Goal: Transaction & Acquisition: Book appointment/travel/reservation

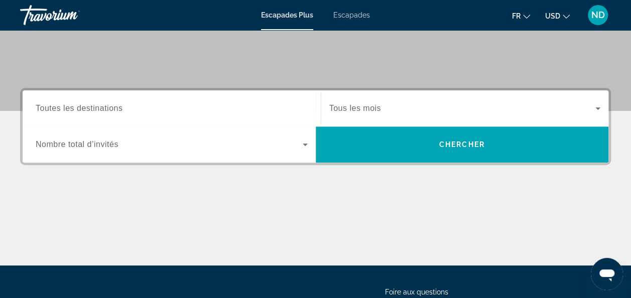
scroll to position [201, 0]
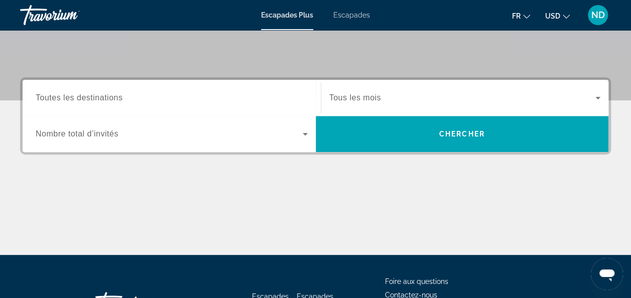
click at [272, 127] on div "Widget de recherche" at bounding box center [172, 134] width 272 height 28
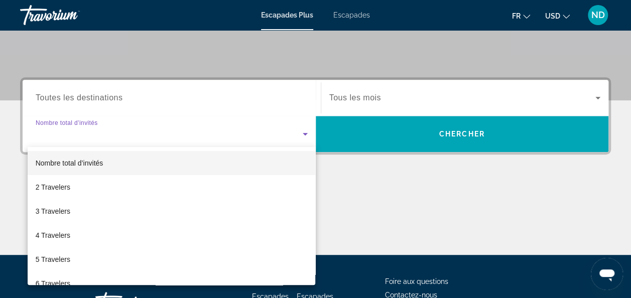
scroll to position [245, 0]
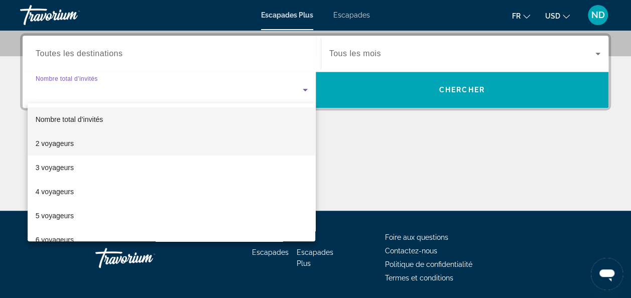
click at [73, 143] on mat-option "2 voyageurs" at bounding box center [172, 144] width 288 height 24
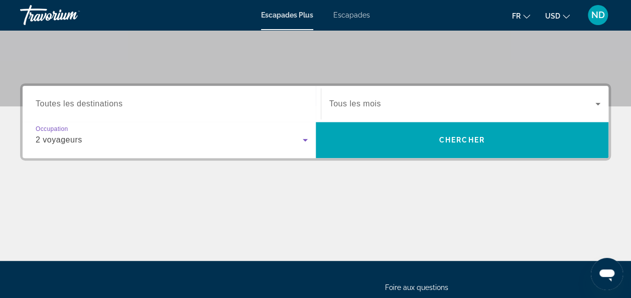
click at [422, 99] on span "Widget de recherche" at bounding box center [463, 104] width 267 height 12
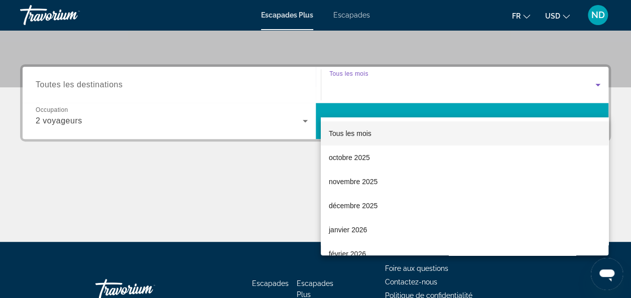
scroll to position [195, 0]
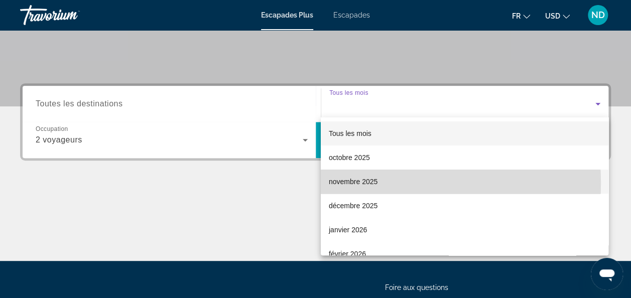
click at [365, 183] on font "novembre 2025" at bounding box center [353, 182] width 49 height 8
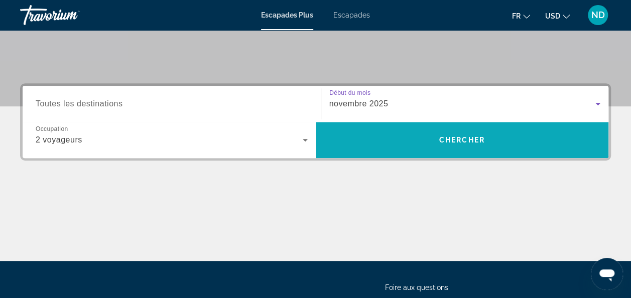
click at [480, 151] on span "Rechercher" at bounding box center [462, 140] width 293 height 24
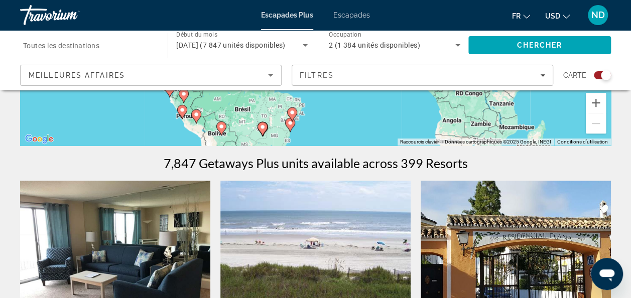
scroll to position [201, 0]
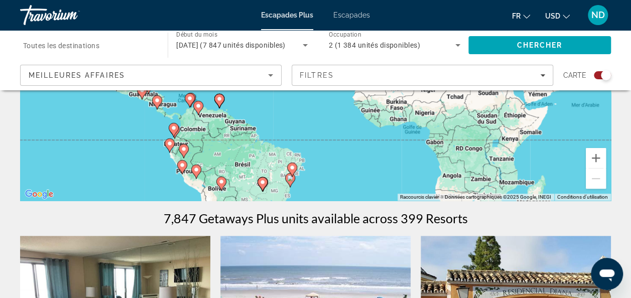
click at [258, 78] on div "Meilleures affaires" at bounding box center [149, 75] width 240 height 12
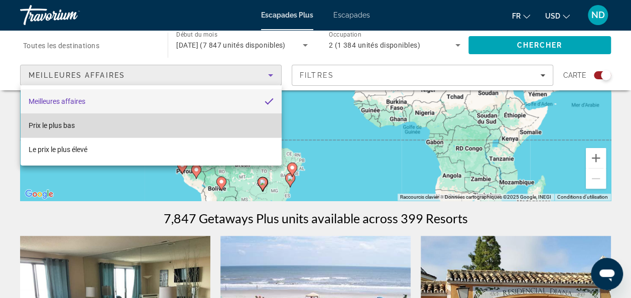
click at [115, 123] on mat-option "Prix le plus bas" at bounding box center [151, 126] width 261 height 24
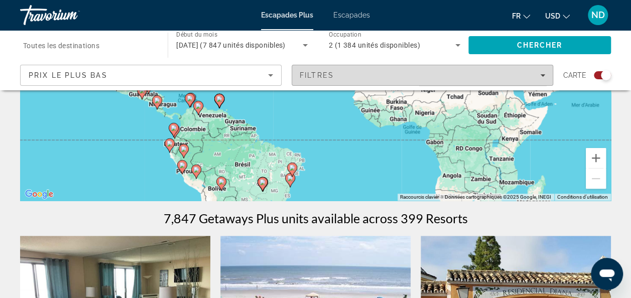
click at [439, 76] on div "Filtres" at bounding box center [423, 75] width 246 height 8
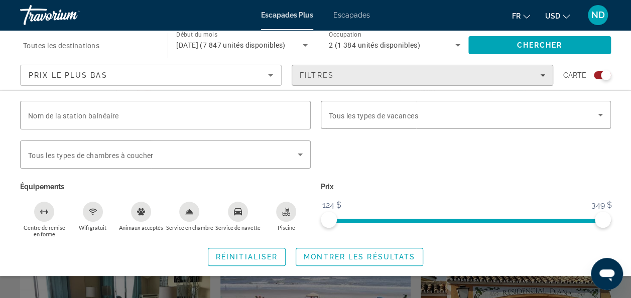
click at [439, 76] on div "Filtres" at bounding box center [423, 75] width 246 height 8
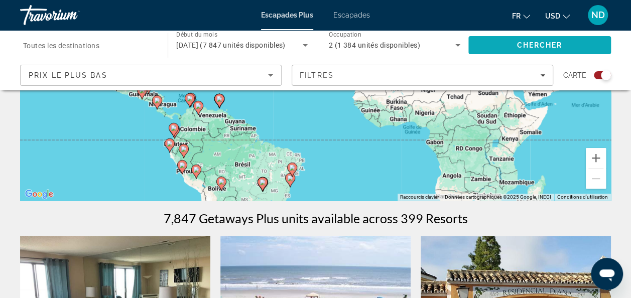
click at [523, 39] on span "Rechercher" at bounding box center [540, 45] width 143 height 24
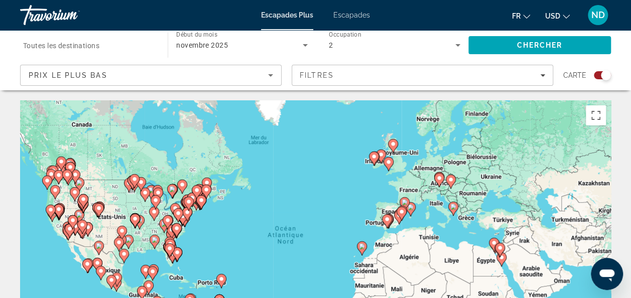
click at [373, 16] on div "Escapades Plus Escapades Fr English Español Français Italiano Português русский…" at bounding box center [315, 15] width 631 height 26
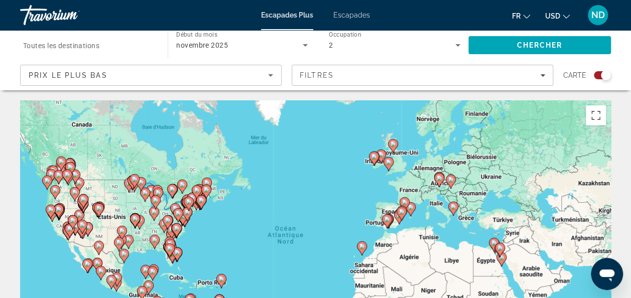
click at [354, 16] on span "Escapades" at bounding box center [352, 15] width 37 height 8
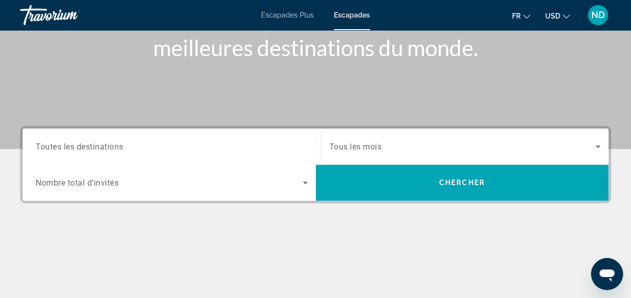
scroll to position [151, 0]
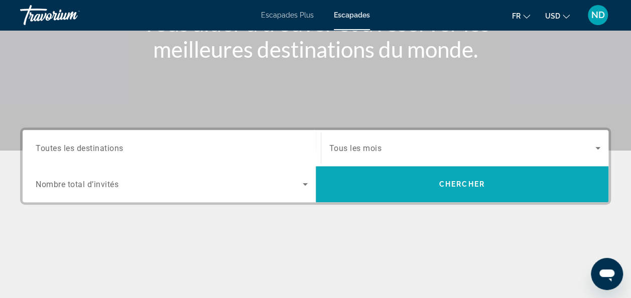
click at [531, 183] on span "Rechercher" at bounding box center [462, 184] width 293 height 24
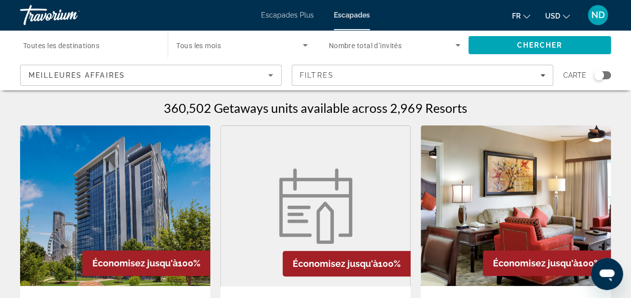
click at [225, 88] on app-map-search-filters "Meilleures affaires Filtres Carte" at bounding box center [315, 75] width 611 height 30
click at [228, 73] on div "Meilleures affaires" at bounding box center [149, 75] width 240 height 12
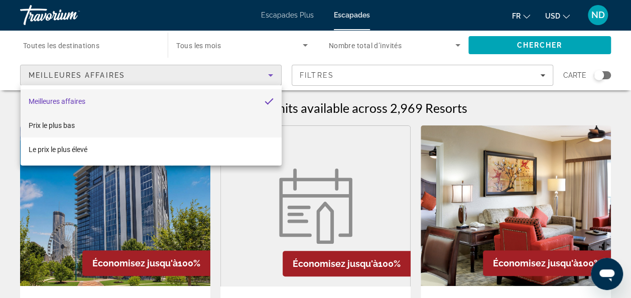
click at [97, 124] on mat-option "Prix le plus bas" at bounding box center [151, 126] width 261 height 24
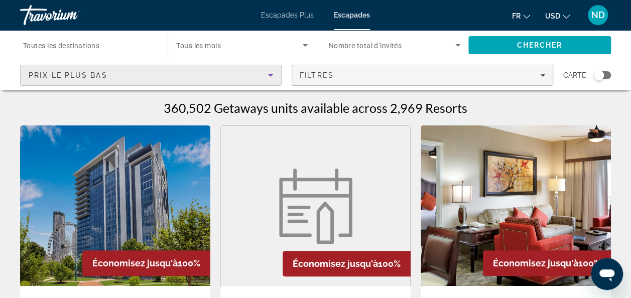
click at [415, 77] on div "Filtres" at bounding box center [423, 75] width 246 height 8
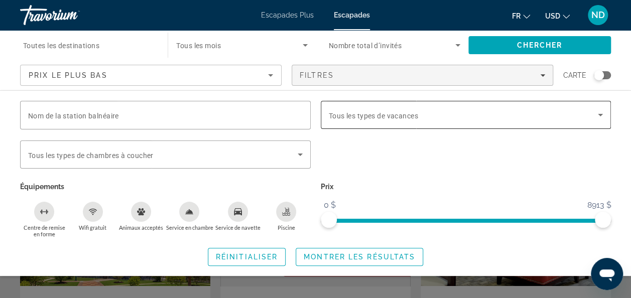
click at [421, 120] on span "Widget de recherche" at bounding box center [464, 115] width 270 height 12
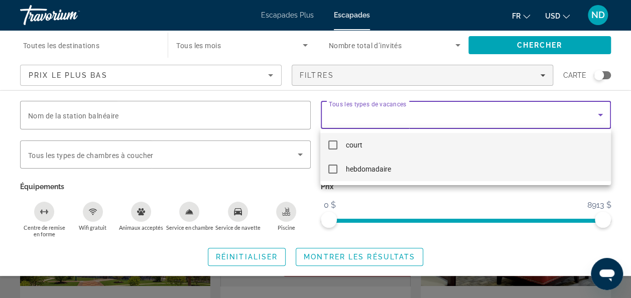
click at [333, 169] on mat-pseudo-checkbox at bounding box center [333, 169] width 9 height 9
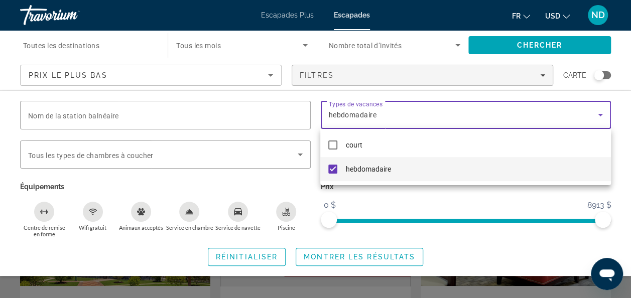
click at [105, 119] on div at bounding box center [315, 149] width 631 height 298
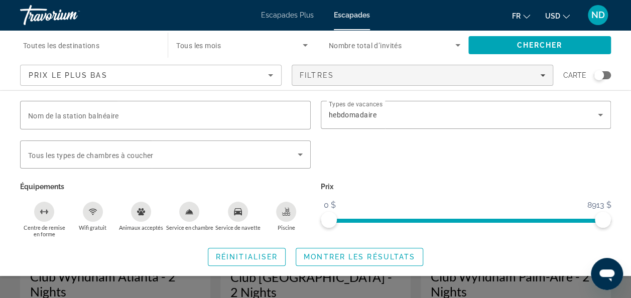
scroll to position [50, 0]
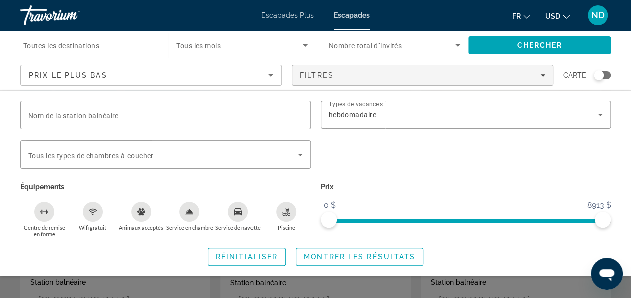
click at [295, 218] on button "Piscine" at bounding box center [286, 219] width 48 height 37
click at [350, 45] on span "Nombre total d’invités" at bounding box center [365, 46] width 73 height 8
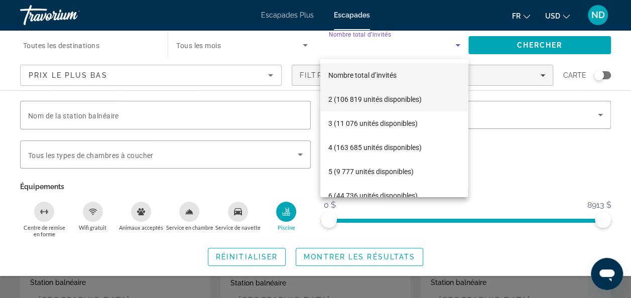
click at [359, 100] on font "2 (106 819 unités disponibles)" at bounding box center [375, 99] width 93 height 8
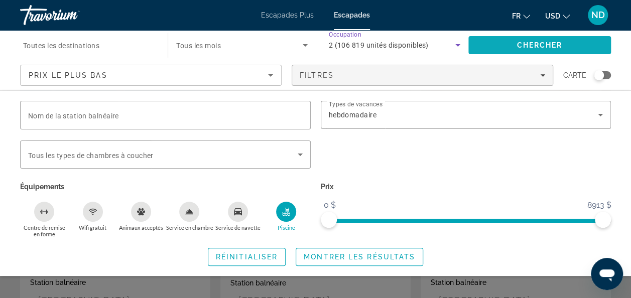
click at [555, 41] on span "Chercher" at bounding box center [540, 45] width 46 height 8
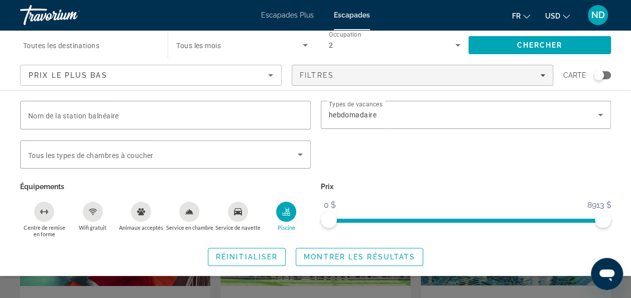
click at [9, 283] on div "Widget de recherche" at bounding box center [315, 225] width 631 height 148
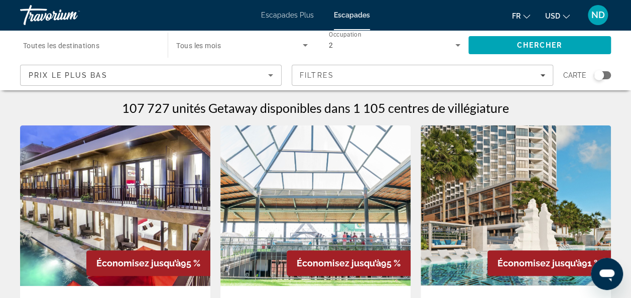
click at [348, 46] on div "2" at bounding box center [392, 45] width 127 height 12
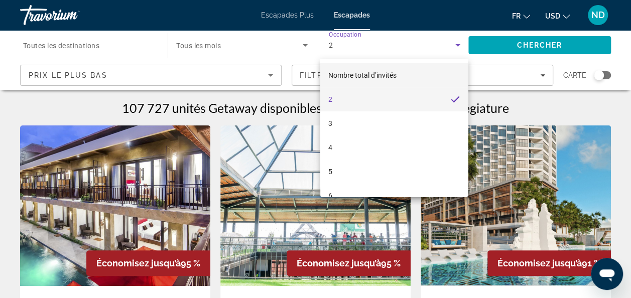
click at [370, 75] on span "Nombre total d’invités" at bounding box center [363, 75] width 68 height 8
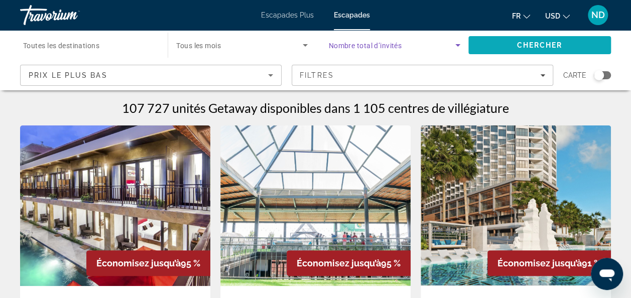
click at [523, 46] on span "Chercher" at bounding box center [540, 45] width 46 height 8
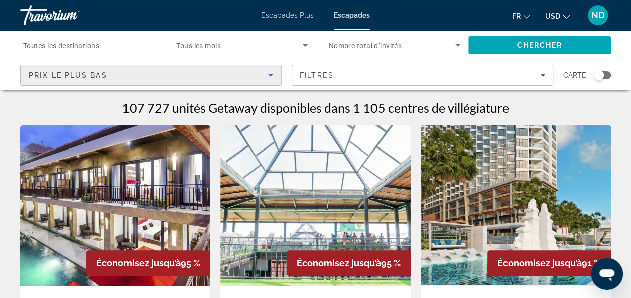
click at [266, 74] on icon "Trier par" at bounding box center [271, 75] width 12 height 12
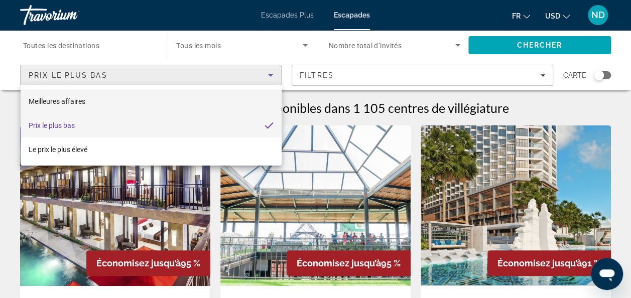
click at [67, 106] on span "Meilleures affaires" at bounding box center [57, 101] width 57 height 12
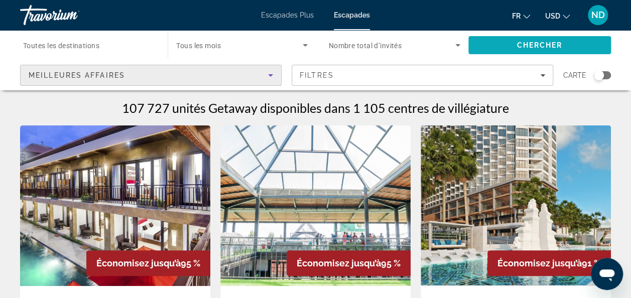
click at [517, 43] on span "Chercher" at bounding box center [540, 45] width 46 height 8
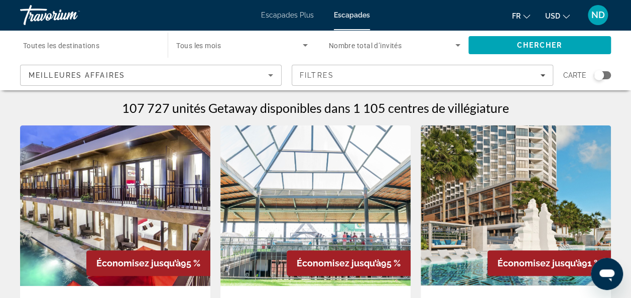
click at [603, 68] on div "Carte" at bounding box center [588, 75] width 48 height 21
click at [603, 74] on div "Widget de recherche" at bounding box center [599, 75] width 10 height 10
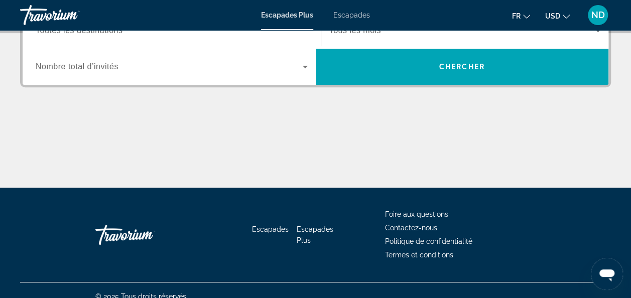
scroll to position [280, 0]
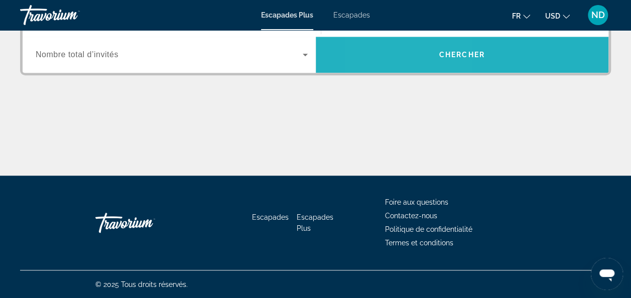
click at [414, 64] on span "Rechercher" at bounding box center [462, 55] width 293 height 24
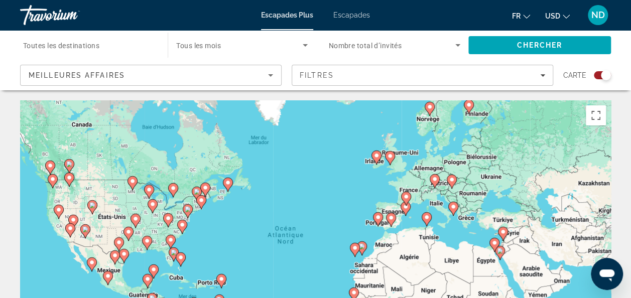
click at [115, 45] on input "Destination Toutes les destinations" at bounding box center [89, 46] width 132 height 12
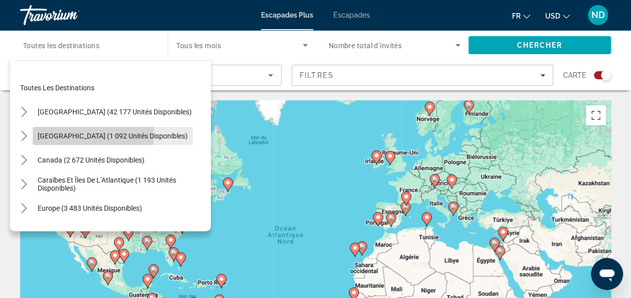
click at [59, 131] on span "Sélectionnez la destination : Mexique (1 092 unités disponibles)" at bounding box center [113, 136] width 160 height 24
type input "**********"
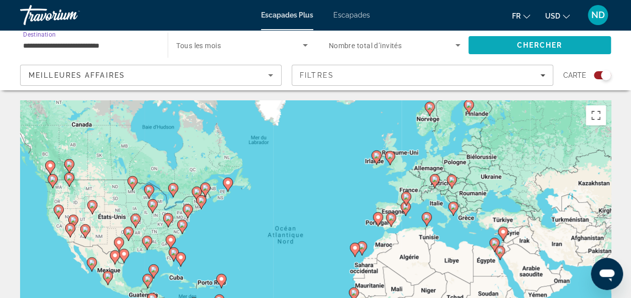
click at [519, 48] on span "Chercher" at bounding box center [540, 45] width 46 height 8
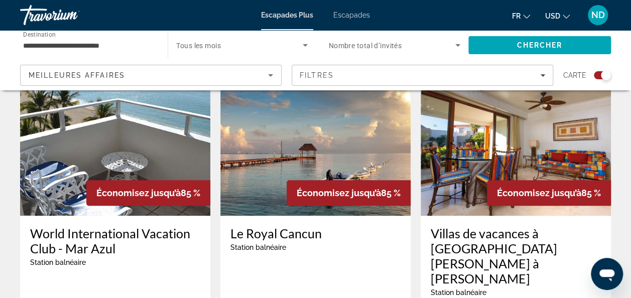
scroll to position [402, 0]
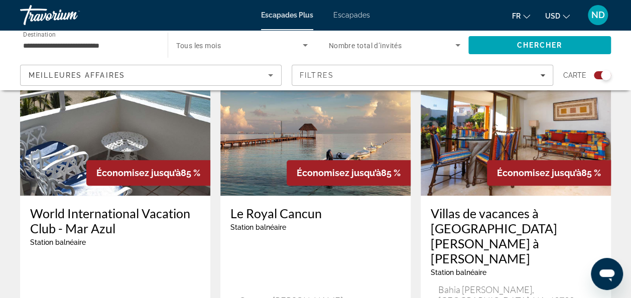
click at [282, 117] on img "Contenu principal" at bounding box center [316, 115] width 190 height 161
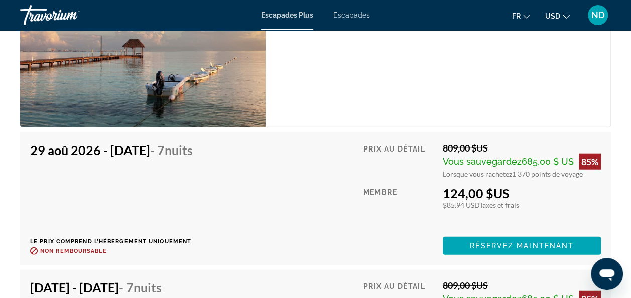
scroll to position [2980, 0]
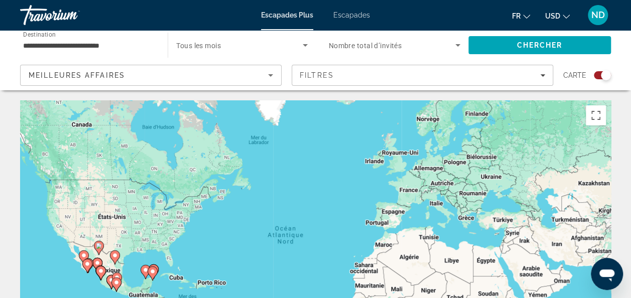
click at [139, 72] on div "Meilleures affaires" at bounding box center [149, 75] width 240 height 12
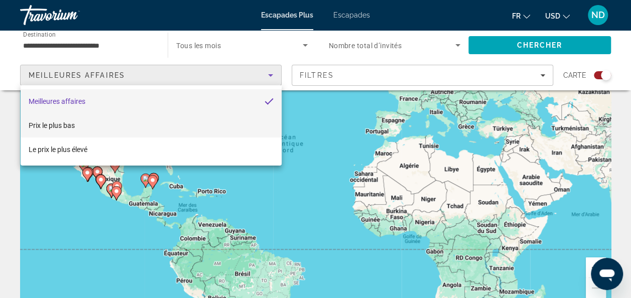
scroll to position [100, 0]
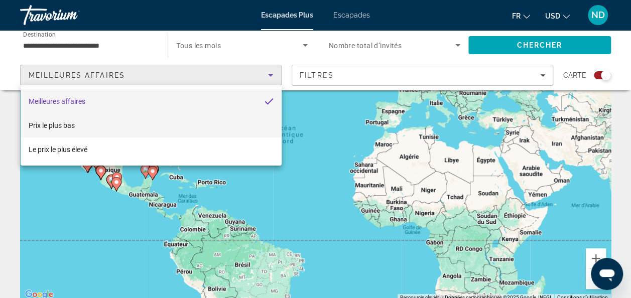
click at [77, 129] on mat-option "Prix le plus bas" at bounding box center [151, 126] width 261 height 24
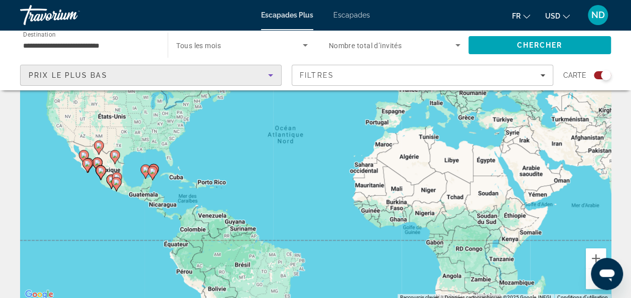
click at [80, 40] on input "**********" at bounding box center [89, 46] width 132 height 12
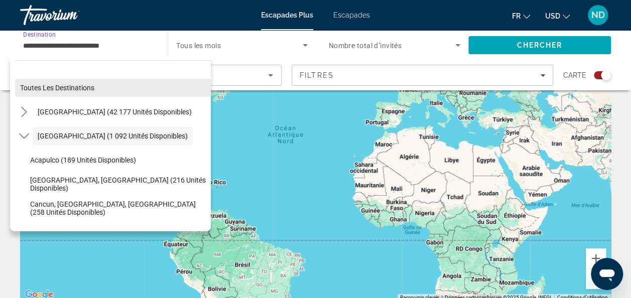
click at [88, 92] on span "Sélectionner une destination : Toutes les destinations" at bounding box center [113, 88] width 196 height 24
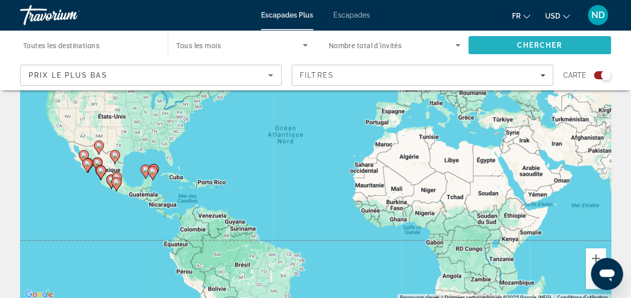
click at [537, 42] on span "Chercher" at bounding box center [540, 45] width 46 height 8
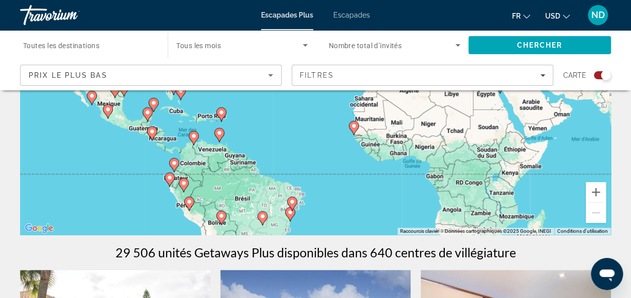
scroll to position [151, 0]
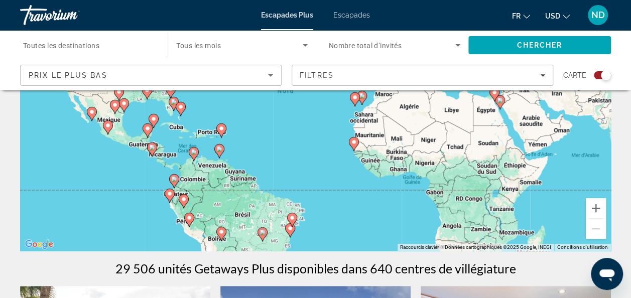
click at [343, 7] on div "Escapades Plus Escapades Fr English Español Français Italiano Português русский…" at bounding box center [315, 15] width 631 height 26
click at [343, 16] on span "Escapades" at bounding box center [352, 15] width 37 height 8
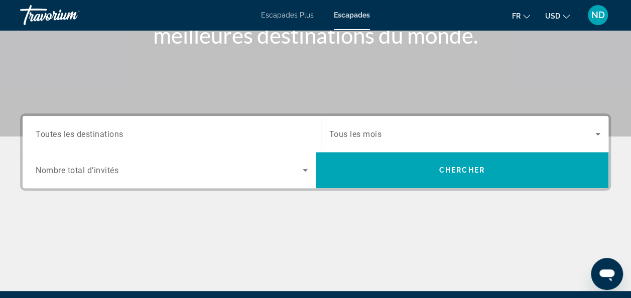
scroll to position [201, 0]
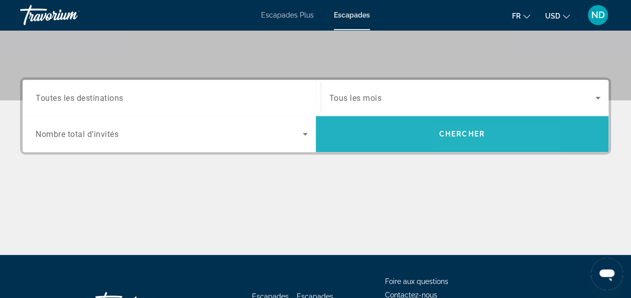
click at [459, 151] on span "Rechercher" at bounding box center [462, 134] width 293 height 36
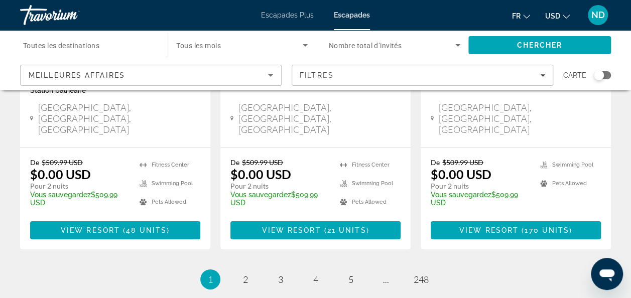
scroll to position [1449, 0]
click at [251, 271] on link "page 2" at bounding box center [246, 280] width 18 height 18
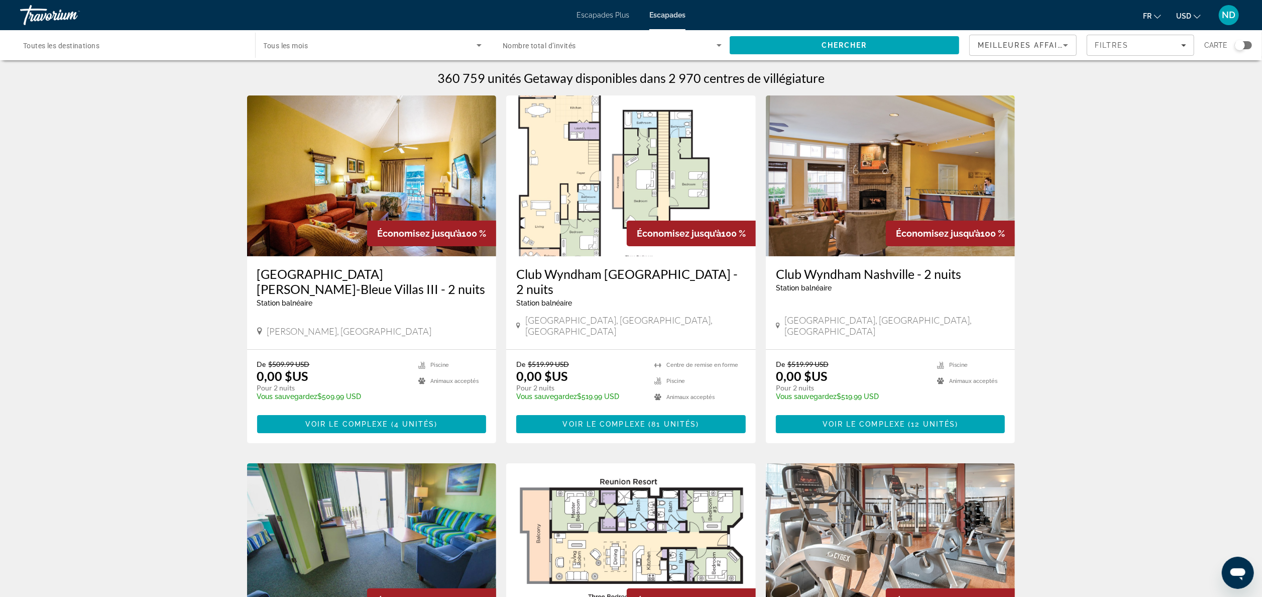
drag, startPoint x: 638, startPoint y: 4, endPoint x: 25, endPoint y: 330, distance: 694.4
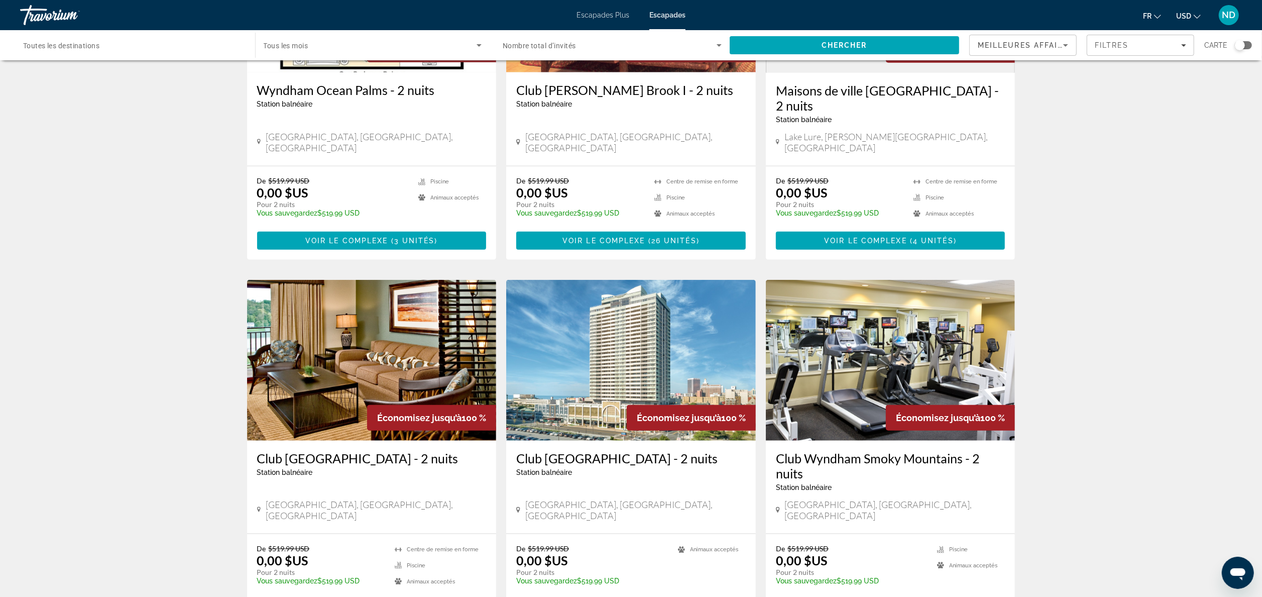
scroll to position [1005, 0]
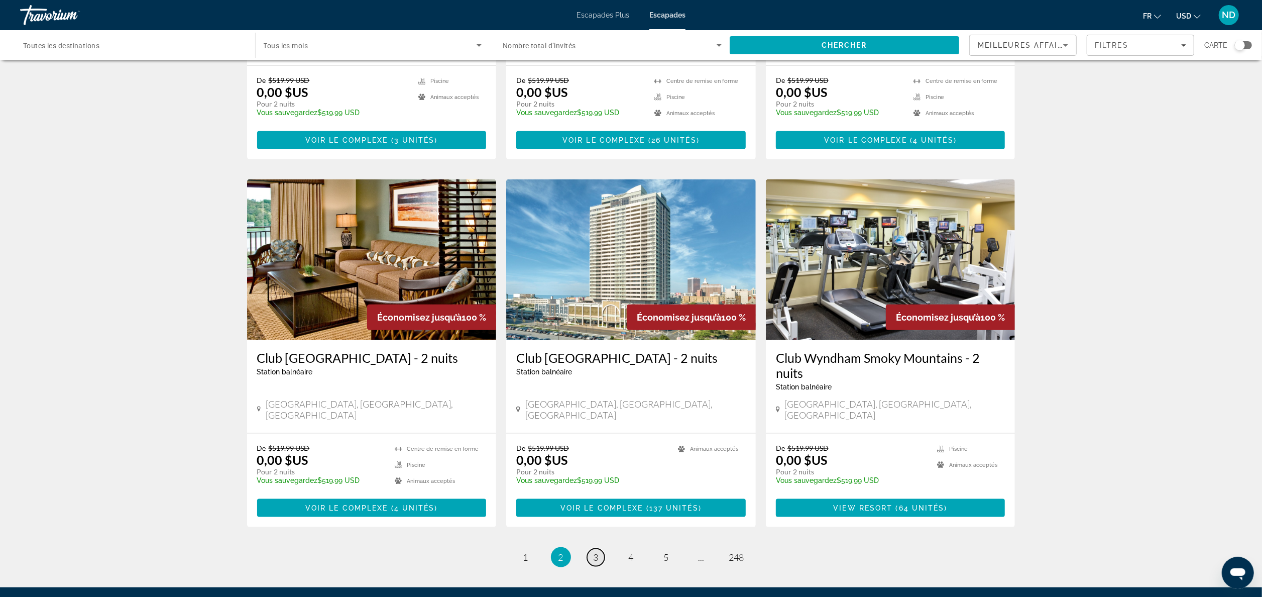
click at [597, 298] on span "3" at bounding box center [596, 557] width 5 height 11
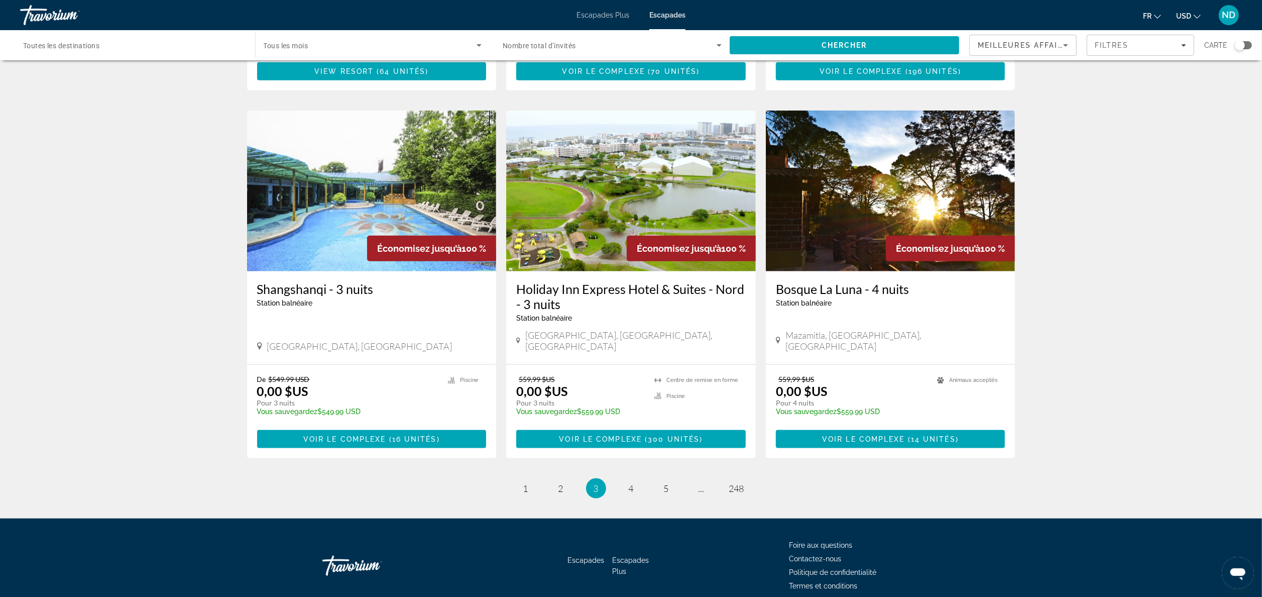
scroll to position [1060, 0]
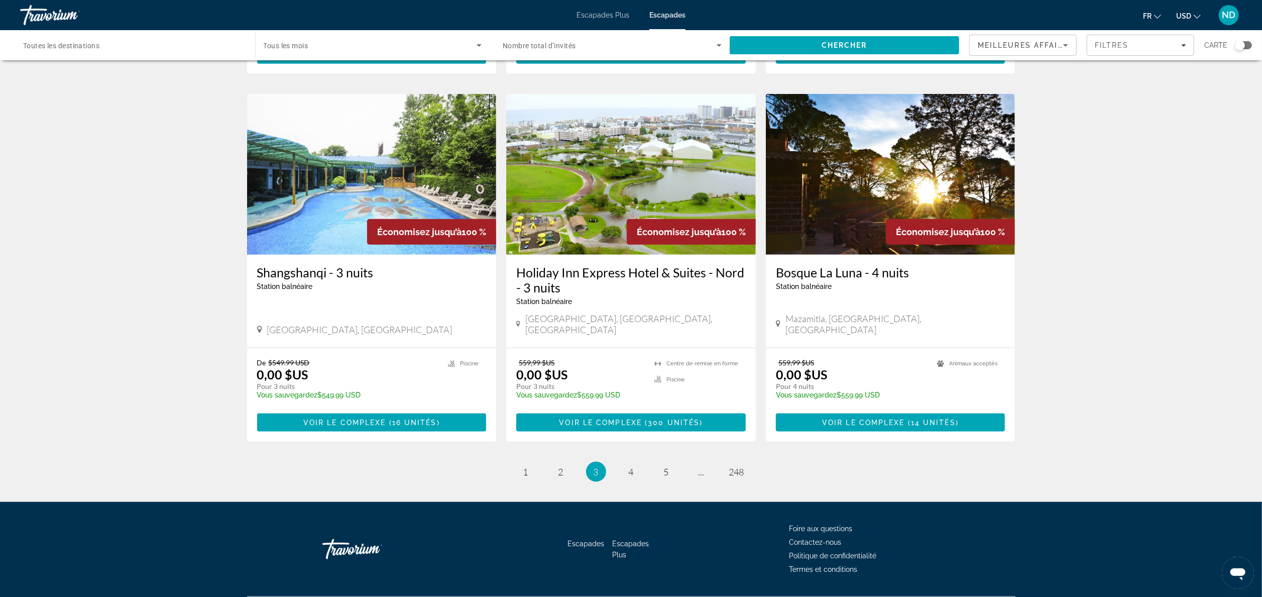
click at [627, 298] on link "page 4" at bounding box center [631, 472] width 18 height 18
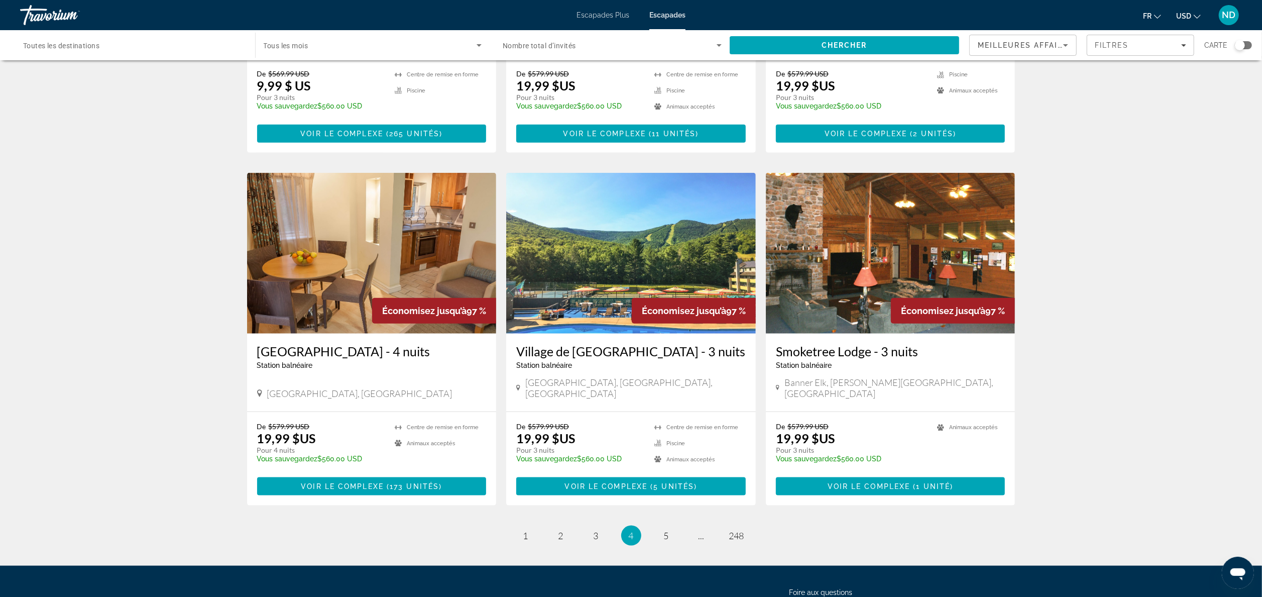
scroll to position [1005, 0]
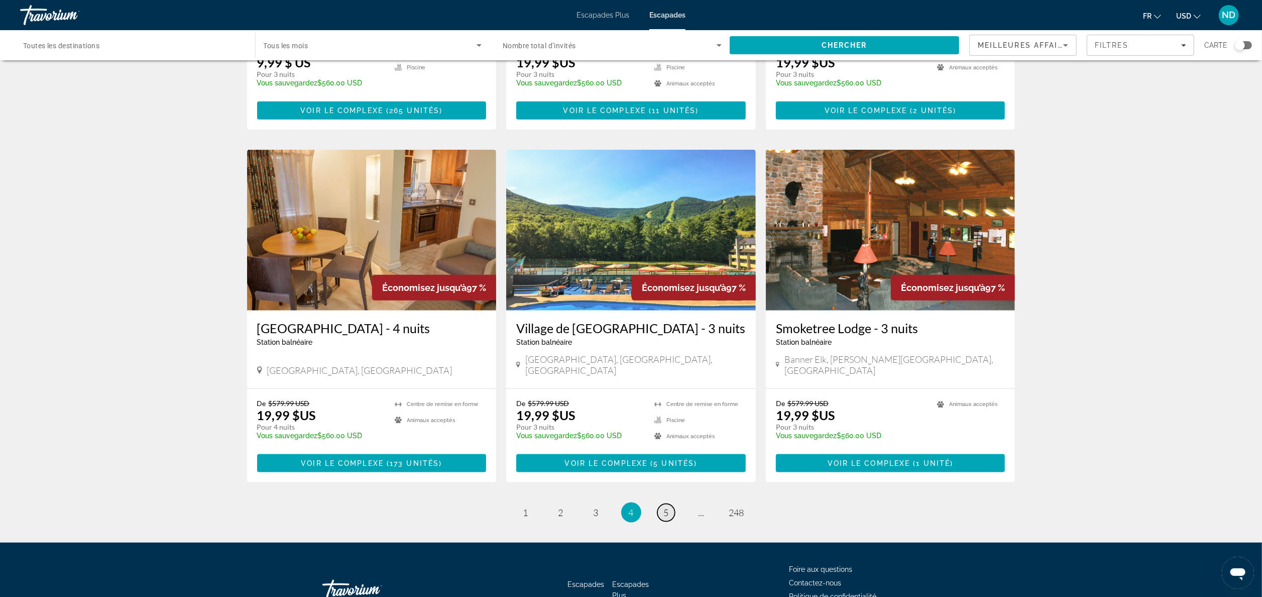
click at [638, 298] on link "page 5" at bounding box center [667, 513] width 18 height 18
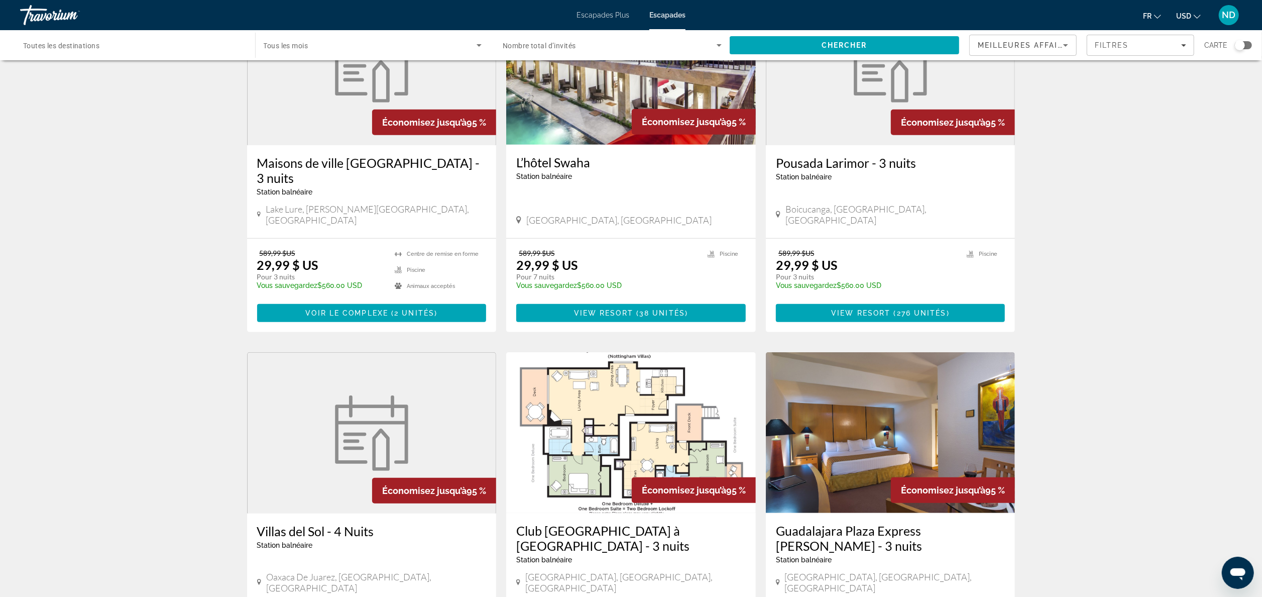
scroll to position [271, 0]
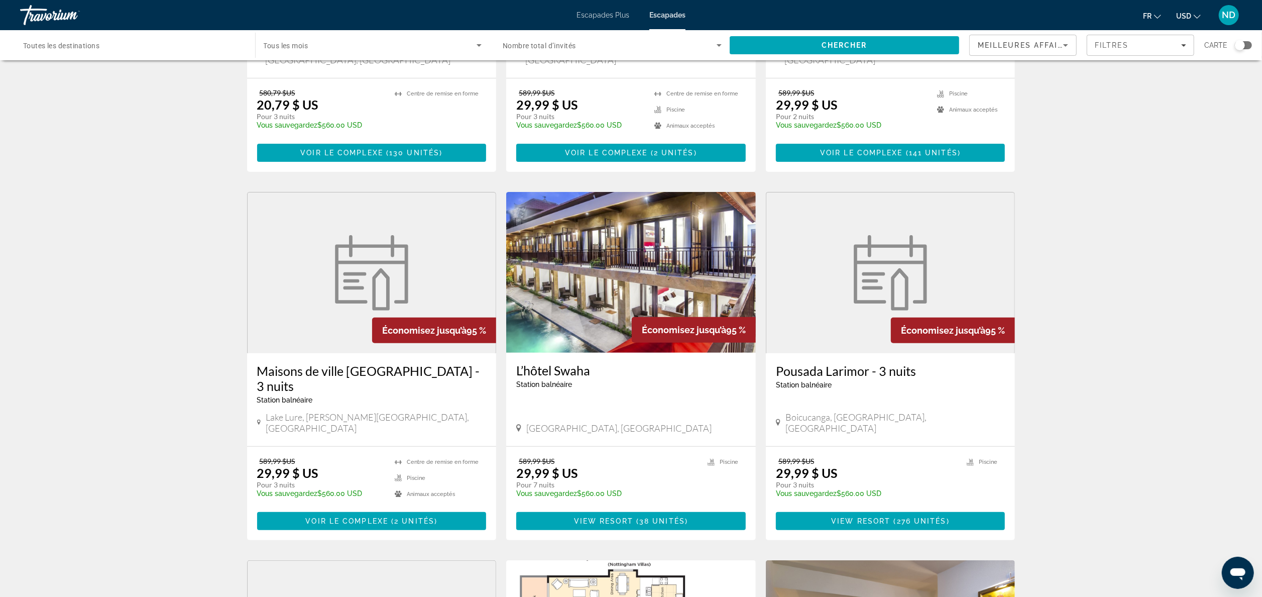
click at [75, 37] on div "Widget de recherche" at bounding box center [132, 45] width 219 height 29
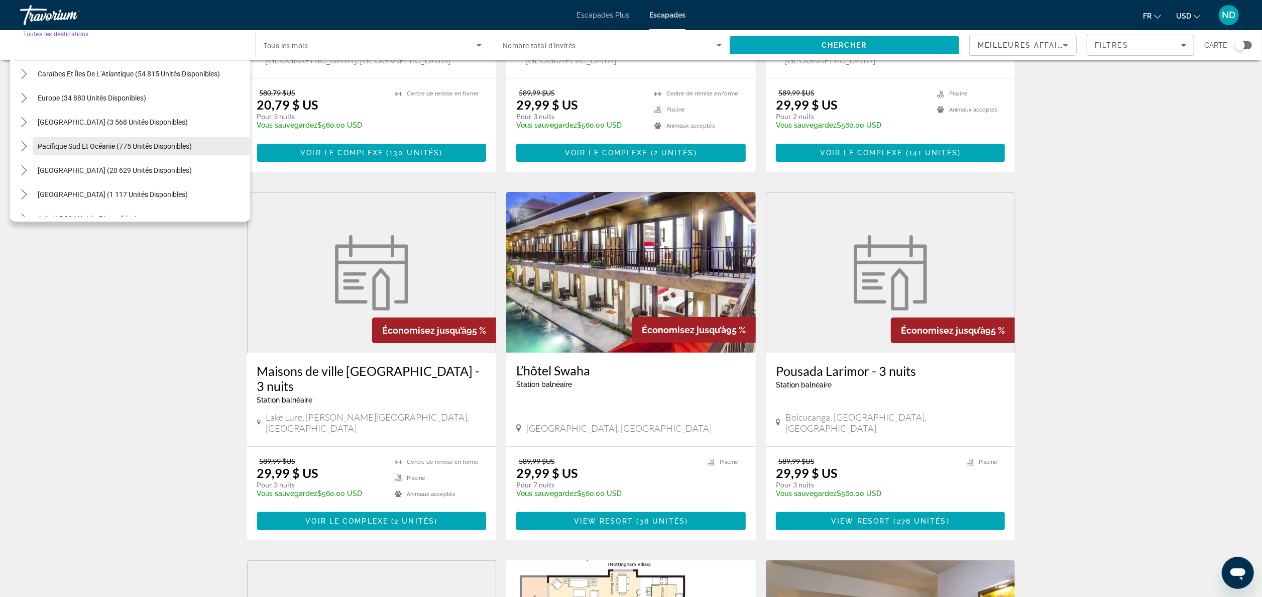
scroll to position [163, 0]
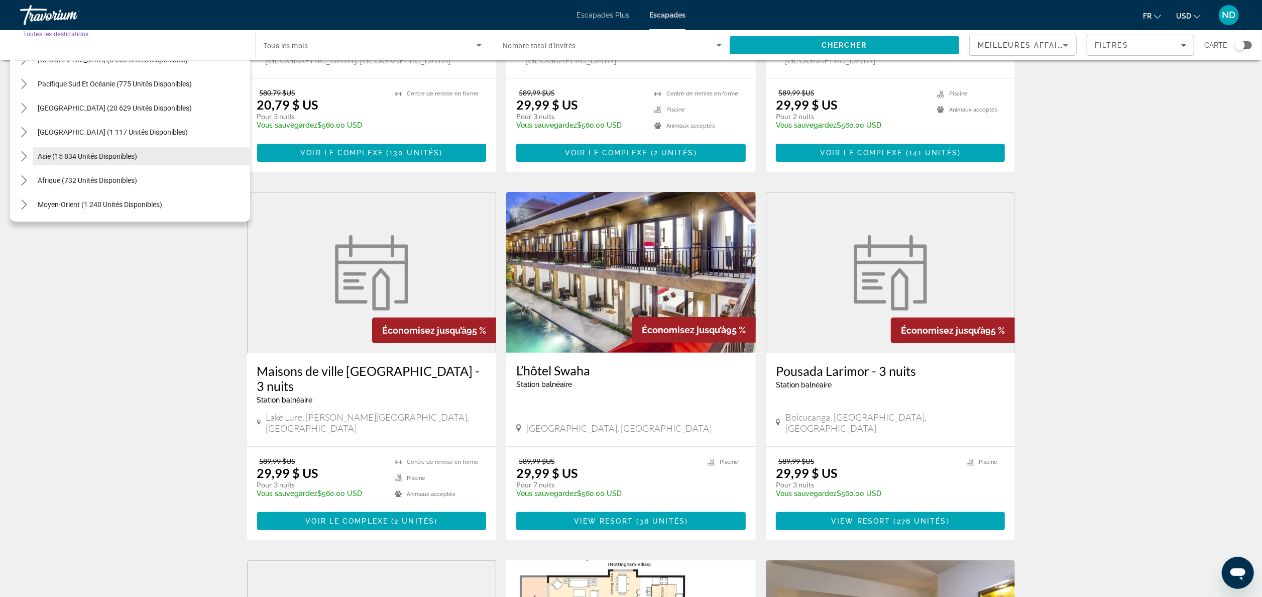
click at [76, 154] on span "Asie (15 834 unités disponibles)" at bounding box center [87, 156] width 99 height 8
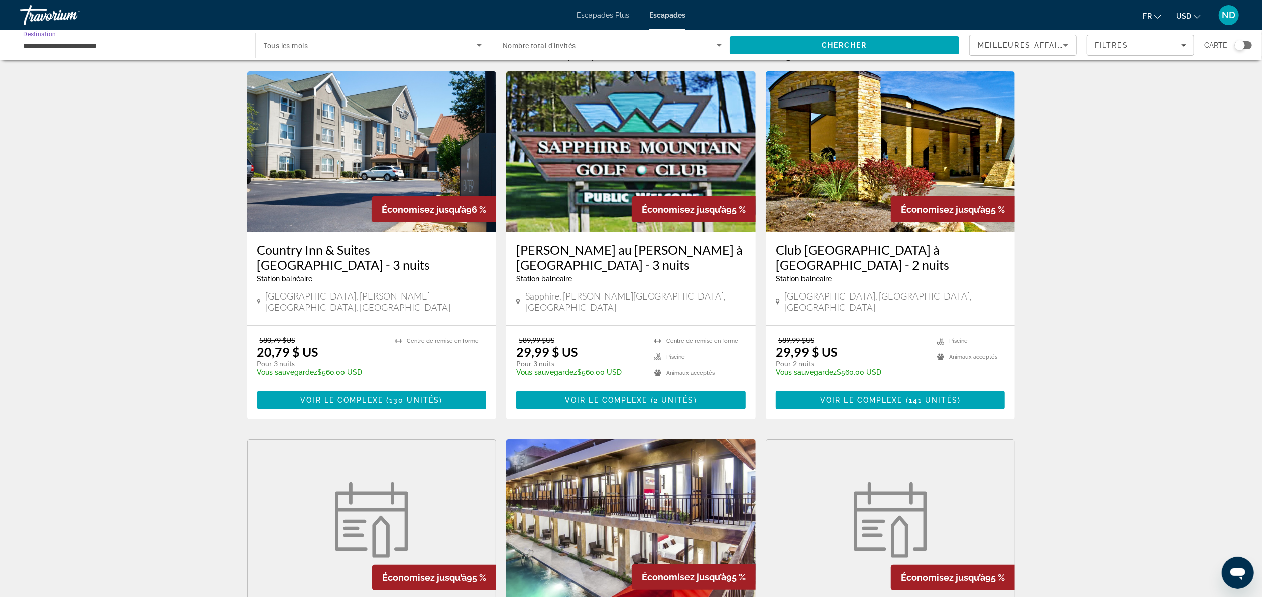
scroll to position [0, 0]
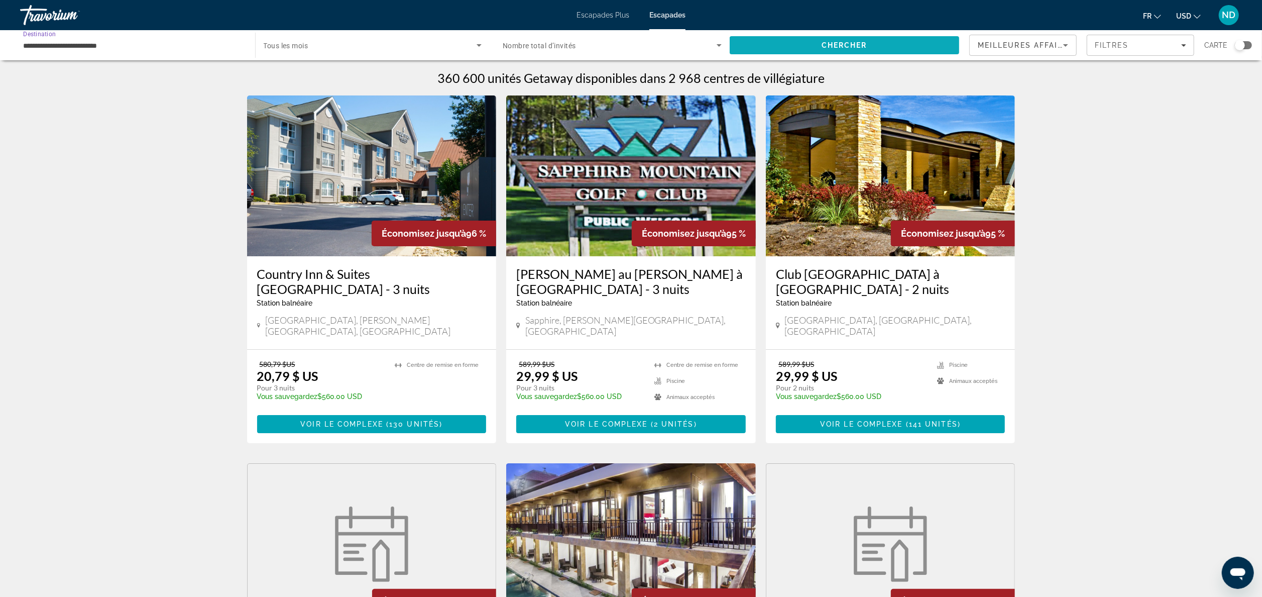
click at [638, 45] on span "Chercher" at bounding box center [845, 45] width 46 height 8
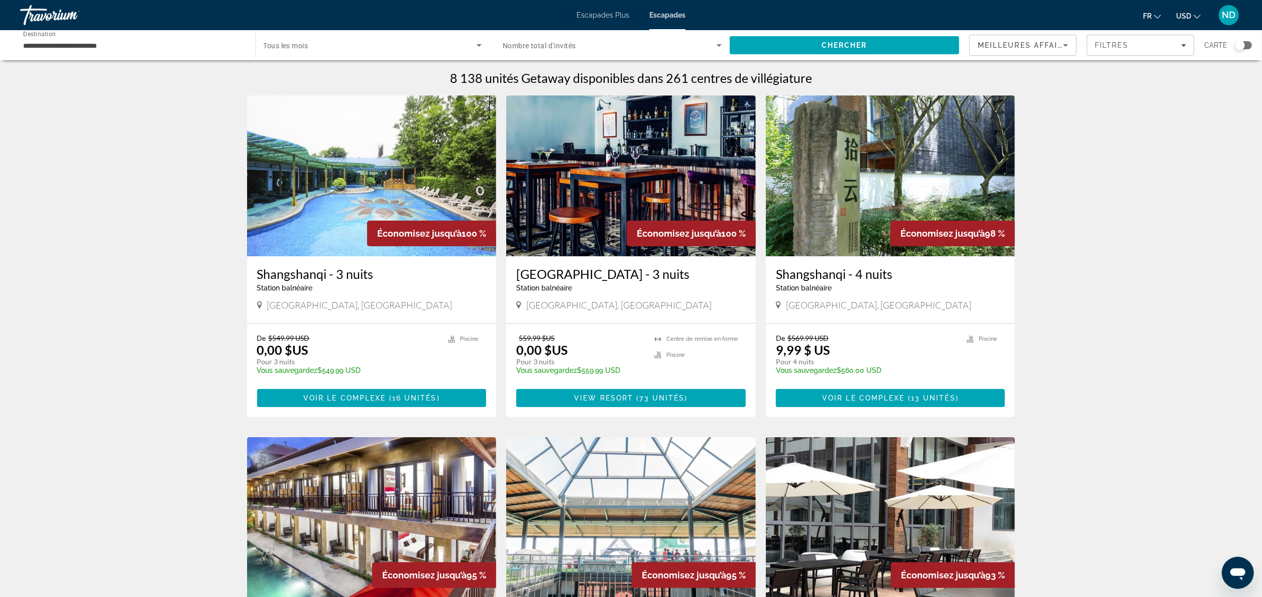
click at [638, 44] on div "Widget de recherche" at bounding box center [1240, 45] width 10 height 10
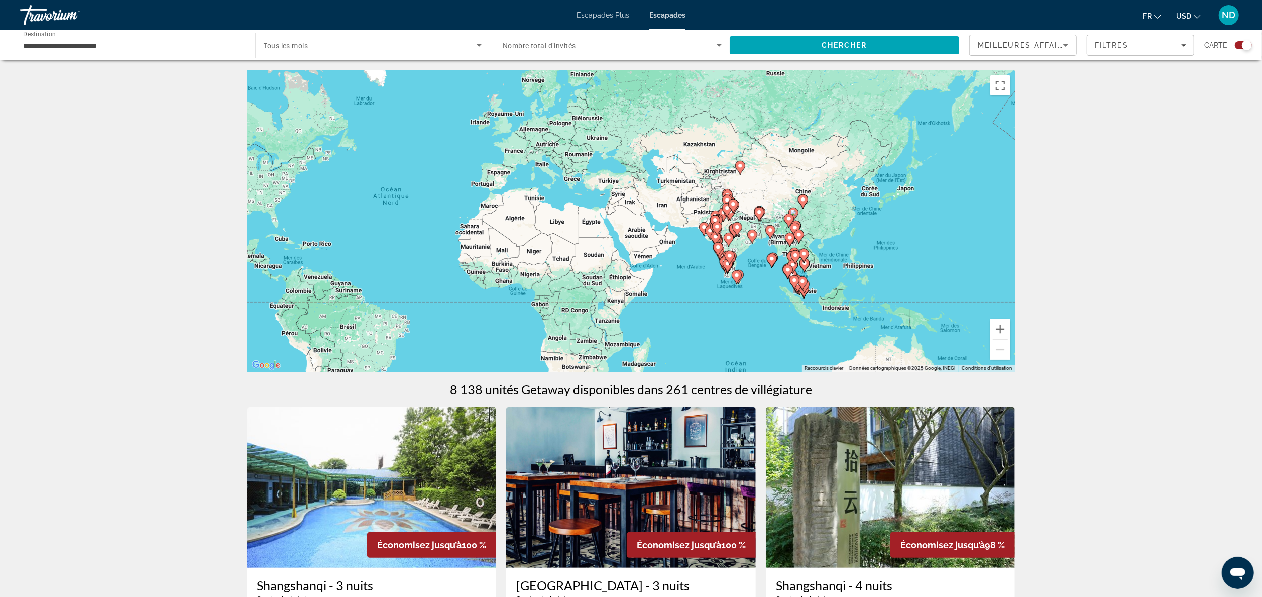
drag, startPoint x: 816, startPoint y: 260, endPoint x: 606, endPoint y: 252, distance: 210.1
click at [606, 252] on div "Pour activer le glissement avec le clavier, appuyez sur Alt+Entrée. Une fois ce…" at bounding box center [631, 220] width 769 height 301
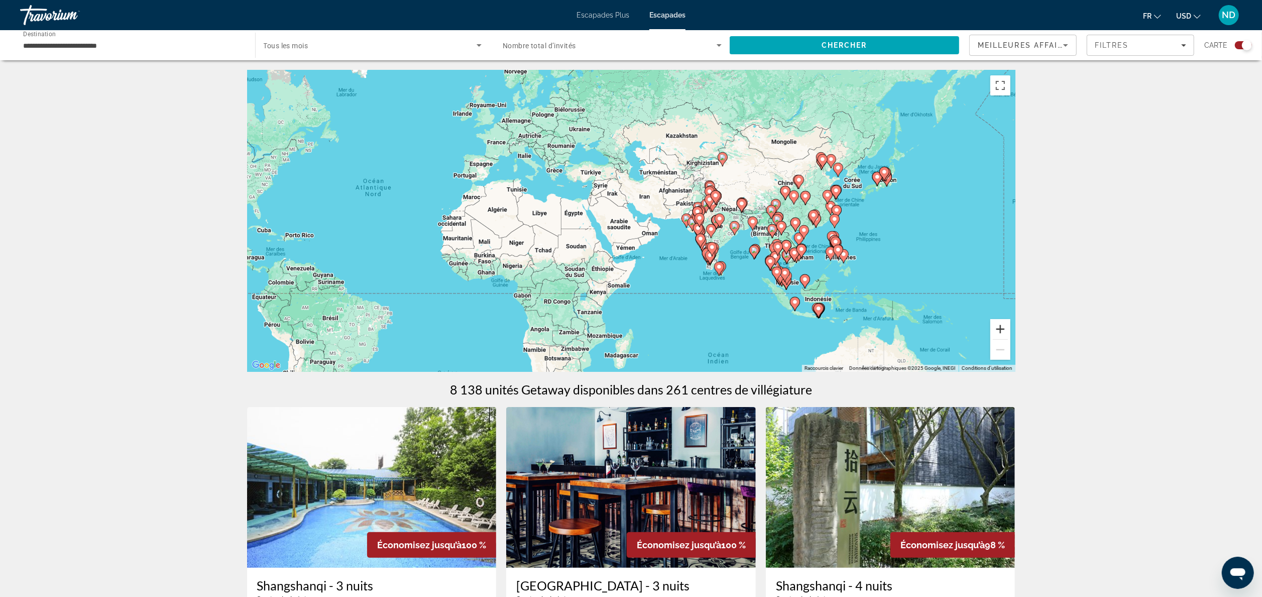
click at [638, 298] on button "Zoom avant" at bounding box center [1001, 329] width 20 height 20
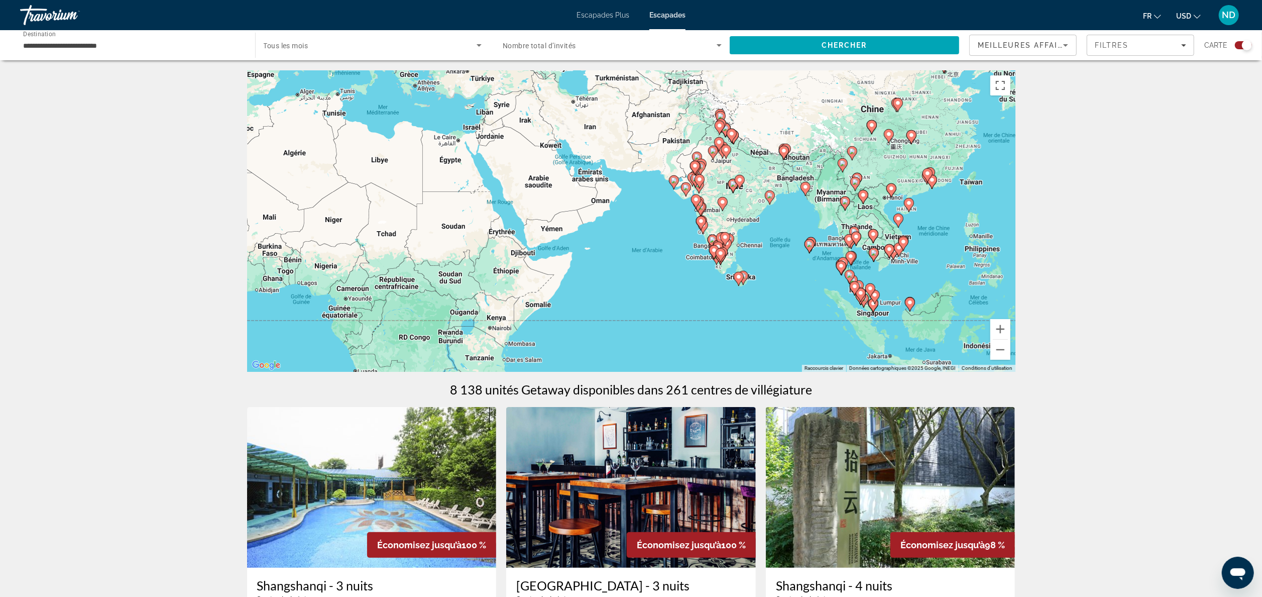
drag, startPoint x: 750, startPoint y: 252, endPoint x: 739, endPoint y: 238, distance: 17.9
click at [638, 238] on div "Pour activer le glissement avec le clavier, appuyez sur Alt+Entrée. Une fois ce…" at bounding box center [631, 220] width 769 height 301
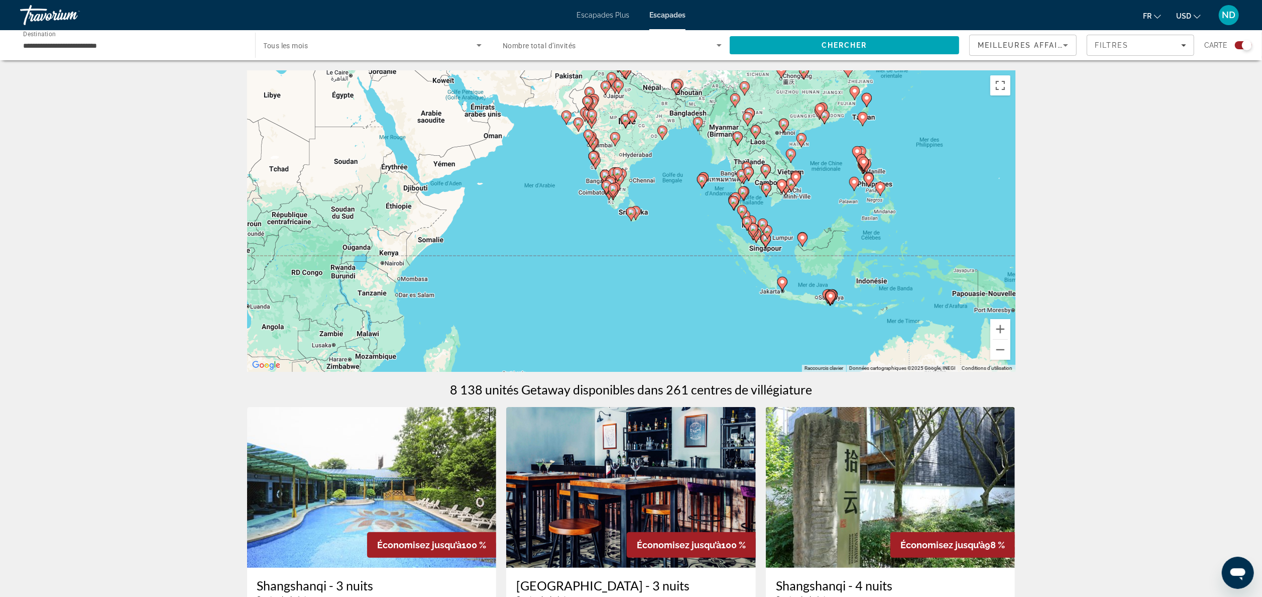
drag, startPoint x: 782, startPoint y: 260, endPoint x: 673, endPoint y: 195, distance: 126.4
click at [638, 195] on div "Pour activer le glissement avec le clavier, appuyez sur Alt+Entrée. Une fois ce…" at bounding box center [631, 220] width 769 height 301
click at [638, 298] on button "Zoom avant" at bounding box center [1001, 329] width 20 height 20
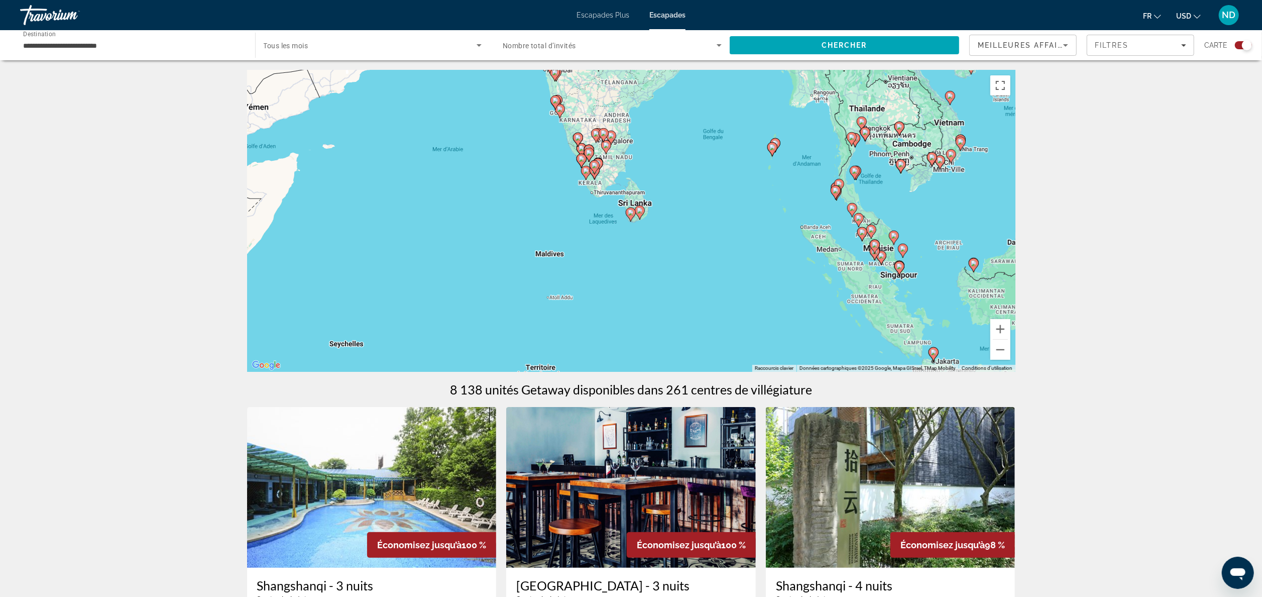
click at [555, 255] on div "Pour activer le glissement avec le clavier, appuyez sur Alt+Entrée. Une fois ce…" at bounding box center [631, 220] width 769 height 301
click at [638, 298] on button "Zoom avant" at bounding box center [1001, 329] width 20 height 20
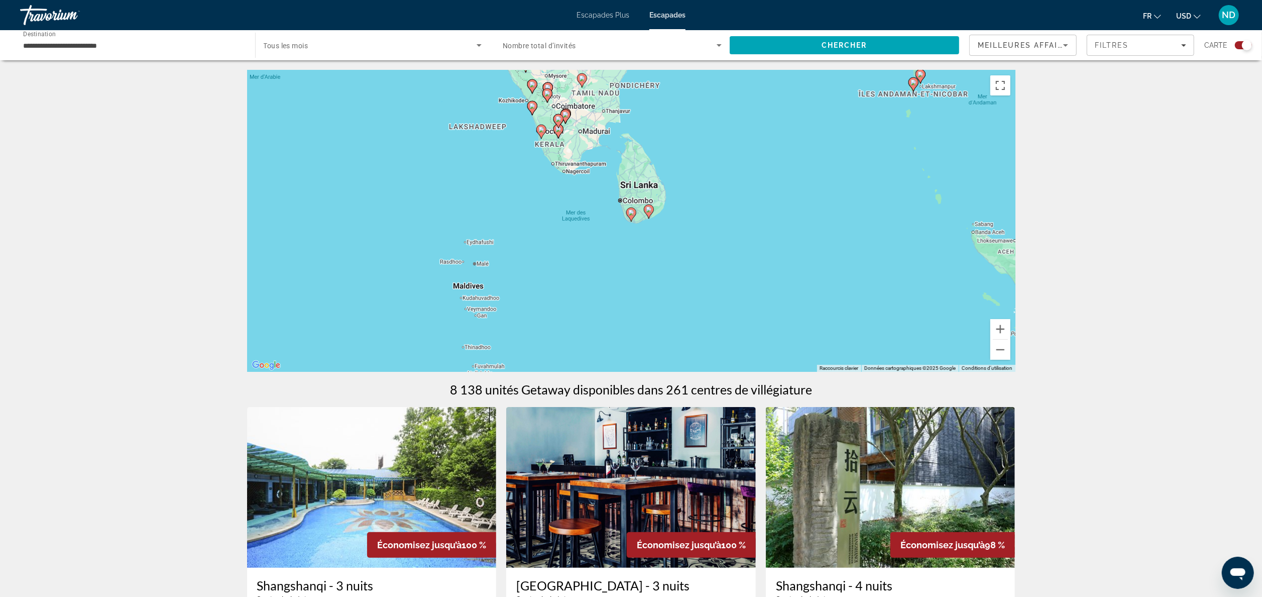
drag, startPoint x: 621, startPoint y: 262, endPoint x: 752, endPoint y: 228, distance: 136.1
click at [638, 228] on div "Pour activer le glissement avec le clavier, appuyez sur Alt+Entrée. Une fois ce…" at bounding box center [631, 220] width 769 height 301
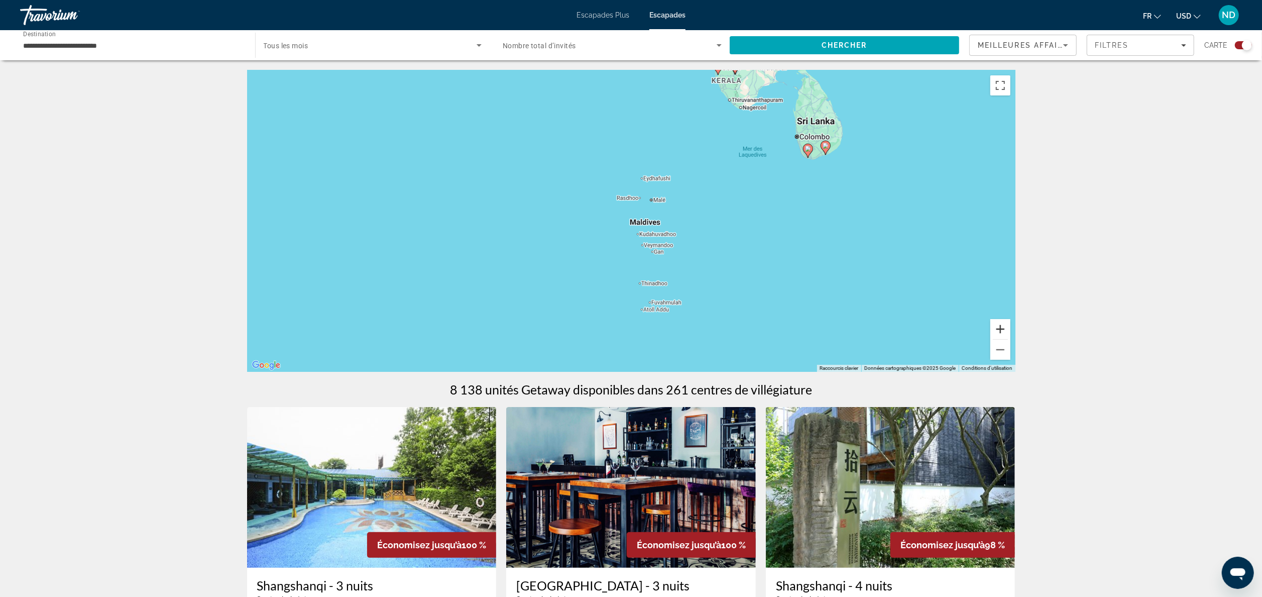
click at [638, 298] on button "Zoom avant" at bounding box center [1001, 329] width 20 height 20
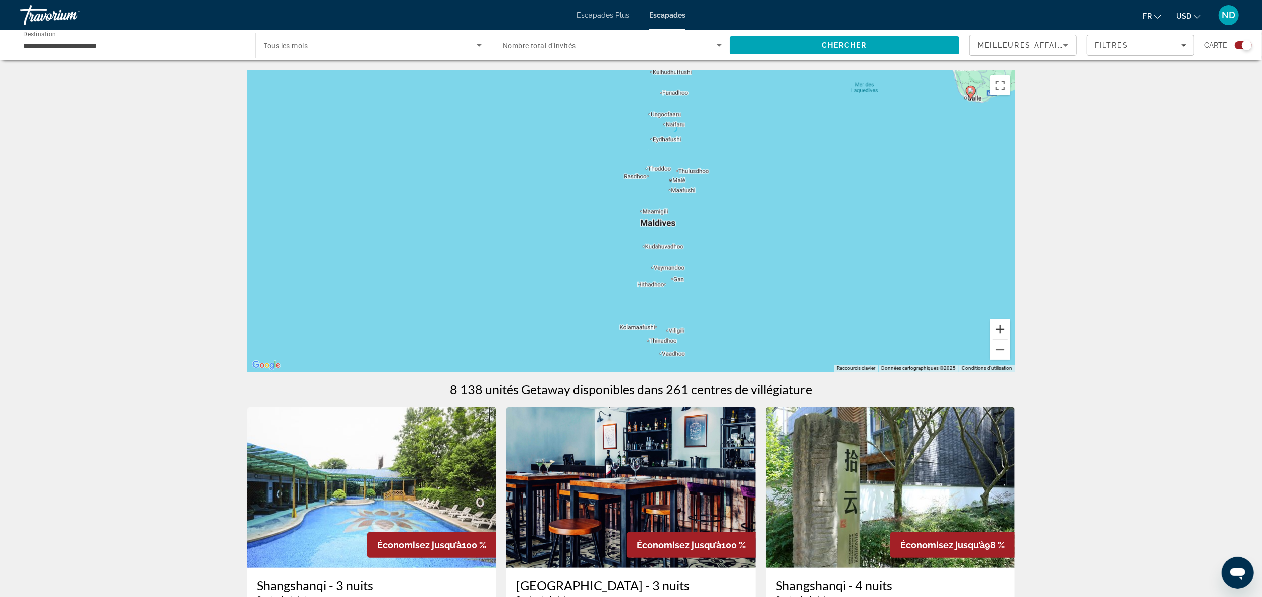
click at [638, 298] on button "Zoom avant" at bounding box center [1001, 329] width 20 height 20
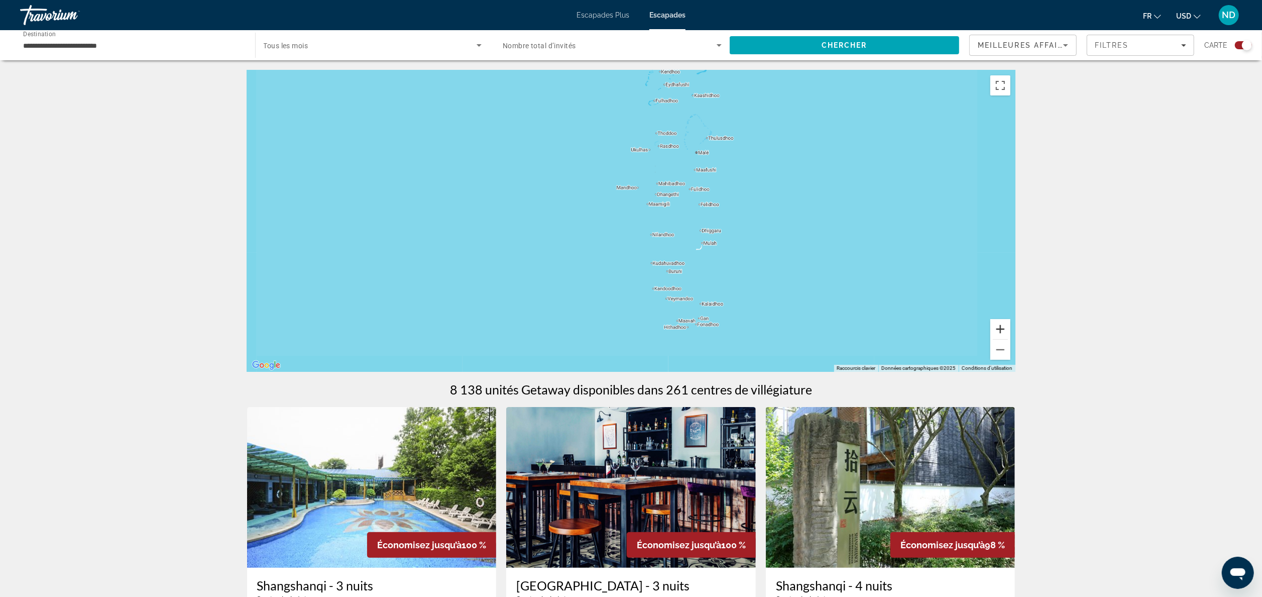
click at [638, 298] on button "Zoom avant" at bounding box center [1001, 329] width 20 height 20
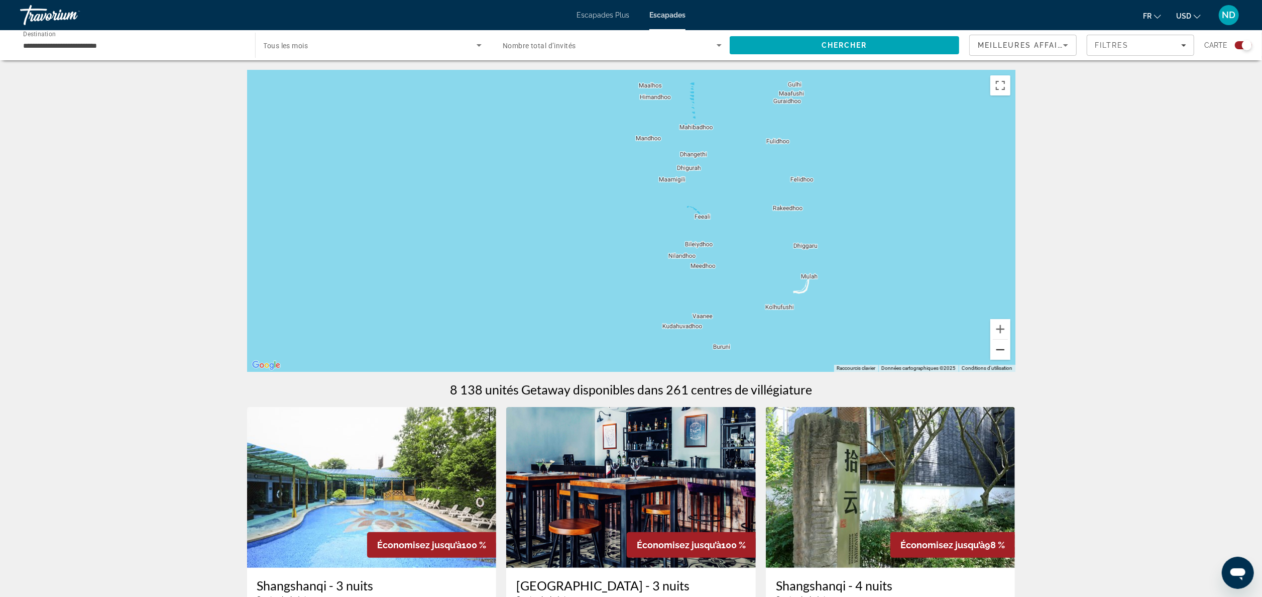
click at [638, 298] on button "Zoom arrière" at bounding box center [1001, 350] width 20 height 20
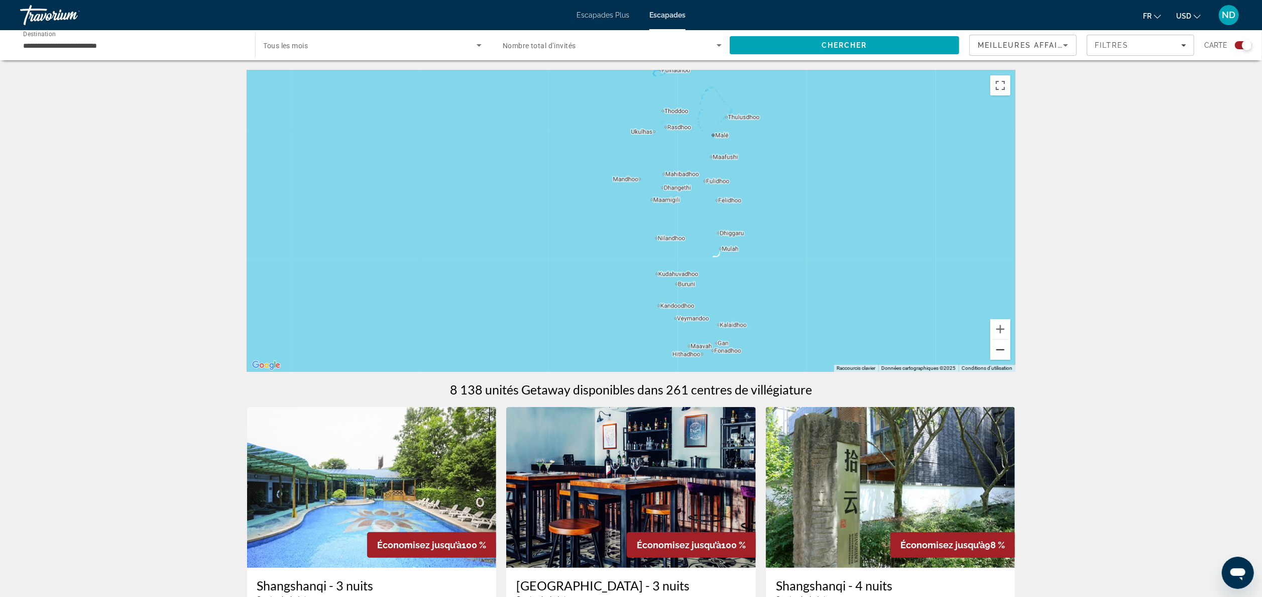
click at [638, 298] on button "Zoom arrière" at bounding box center [1001, 350] width 20 height 20
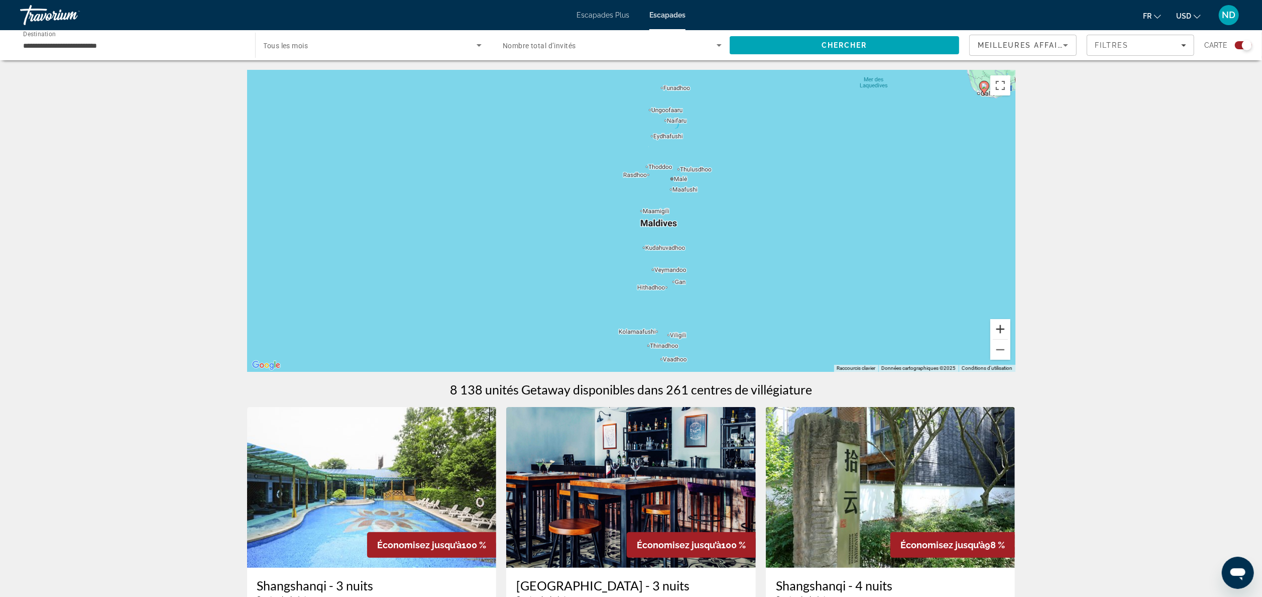
click at [638, 298] on button "Zoom avant" at bounding box center [1001, 329] width 20 height 20
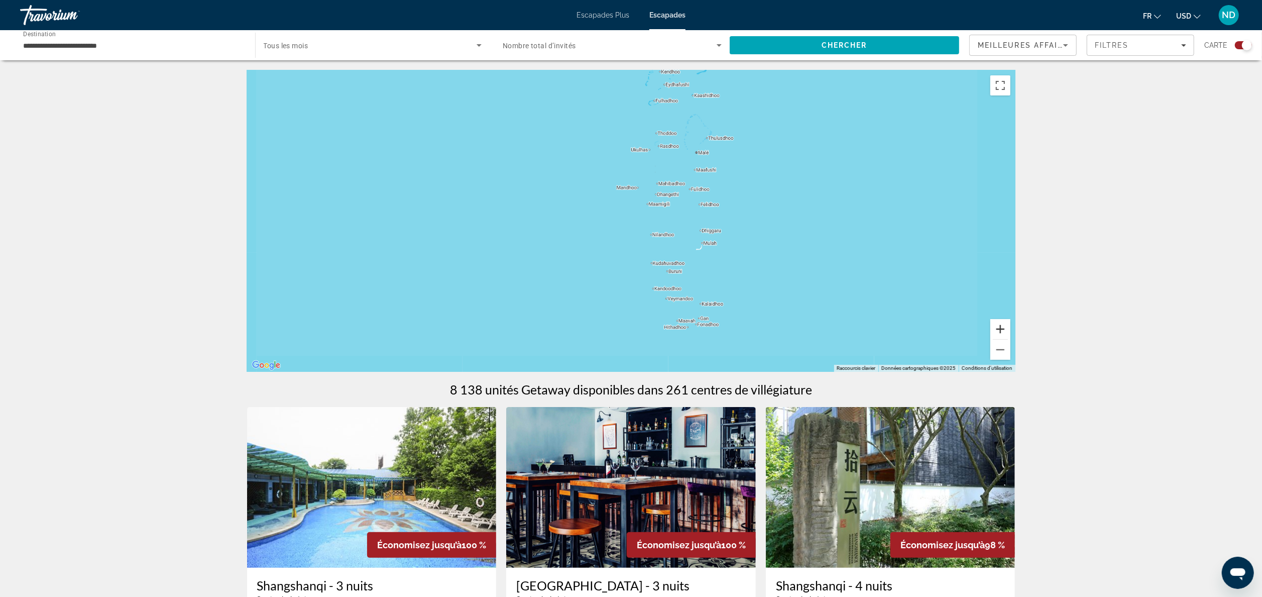
click at [638, 298] on button "Zoom avant" at bounding box center [1001, 329] width 20 height 20
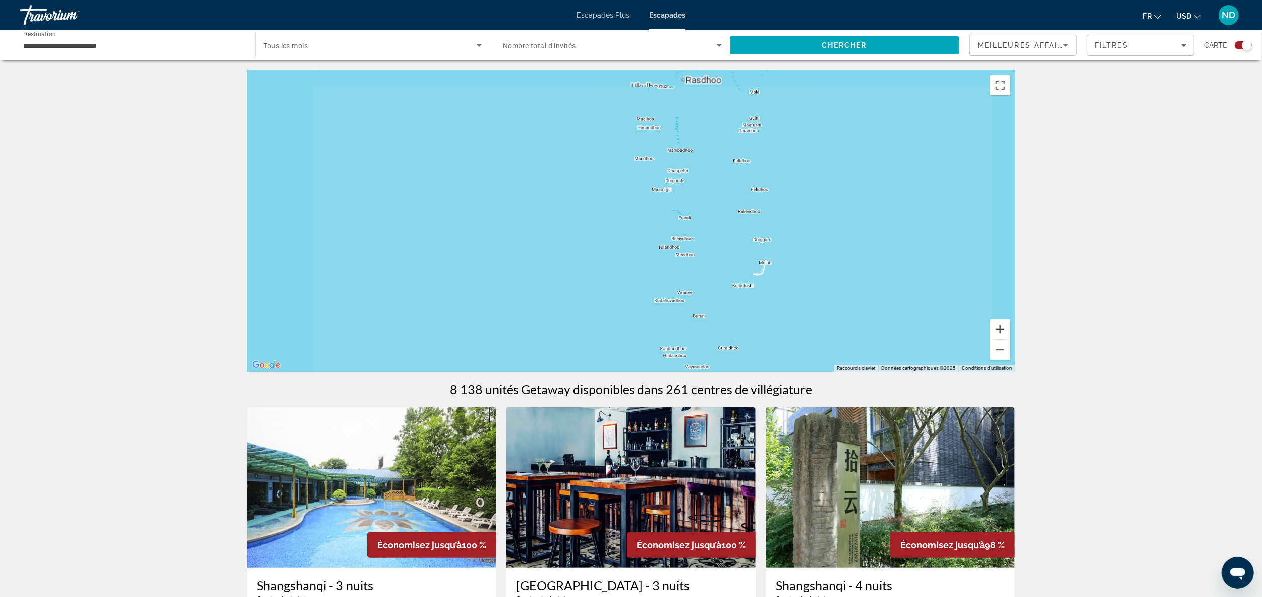
click at [638, 298] on button "Zoom avant" at bounding box center [1001, 329] width 20 height 20
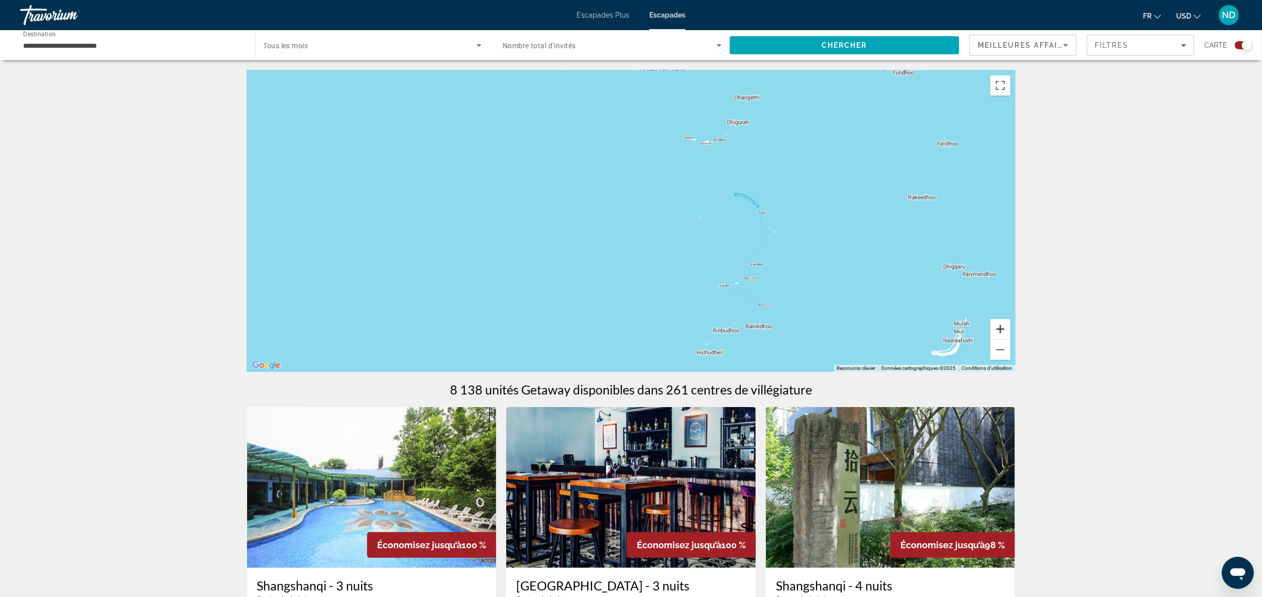
click at [638, 298] on button "Zoom avant" at bounding box center [1001, 329] width 20 height 20
drag, startPoint x: 788, startPoint y: 271, endPoint x: 548, endPoint y: 231, distance: 243.5
click at [548, 231] on div "Contenu principal" at bounding box center [631, 220] width 769 height 301
click at [638, 298] on button "Zoom arrière" at bounding box center [1001, 350] width 20 height 20
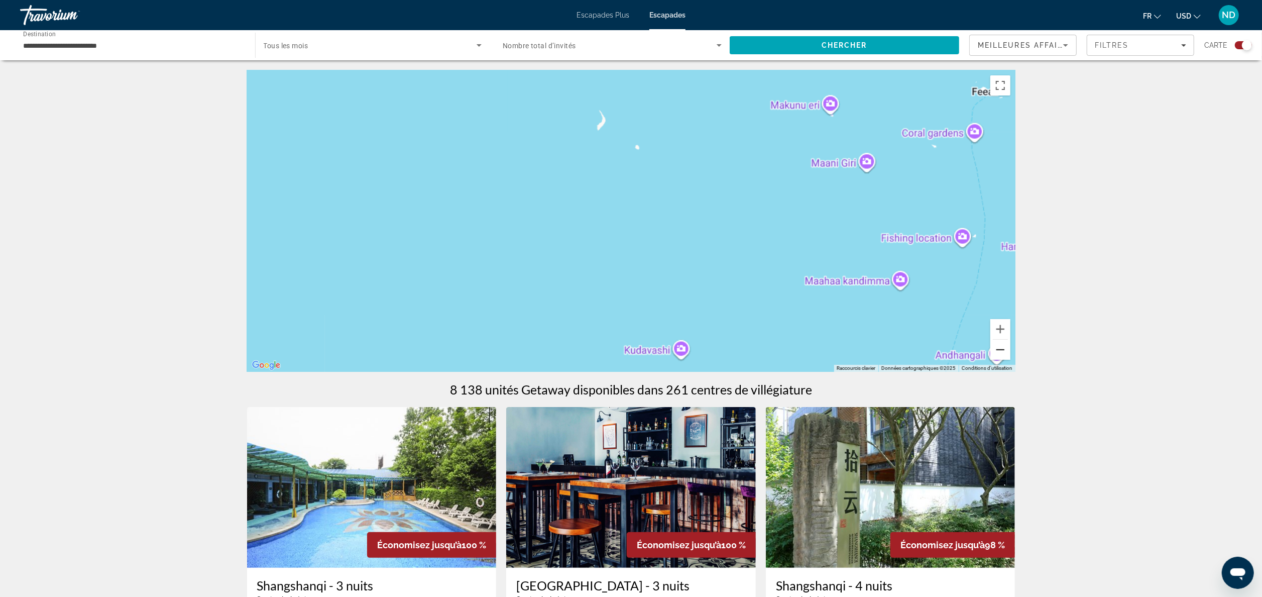
click at [638, 298] on button "Zoom arrière" at bounding box center [1001, 350] width 20 height 20
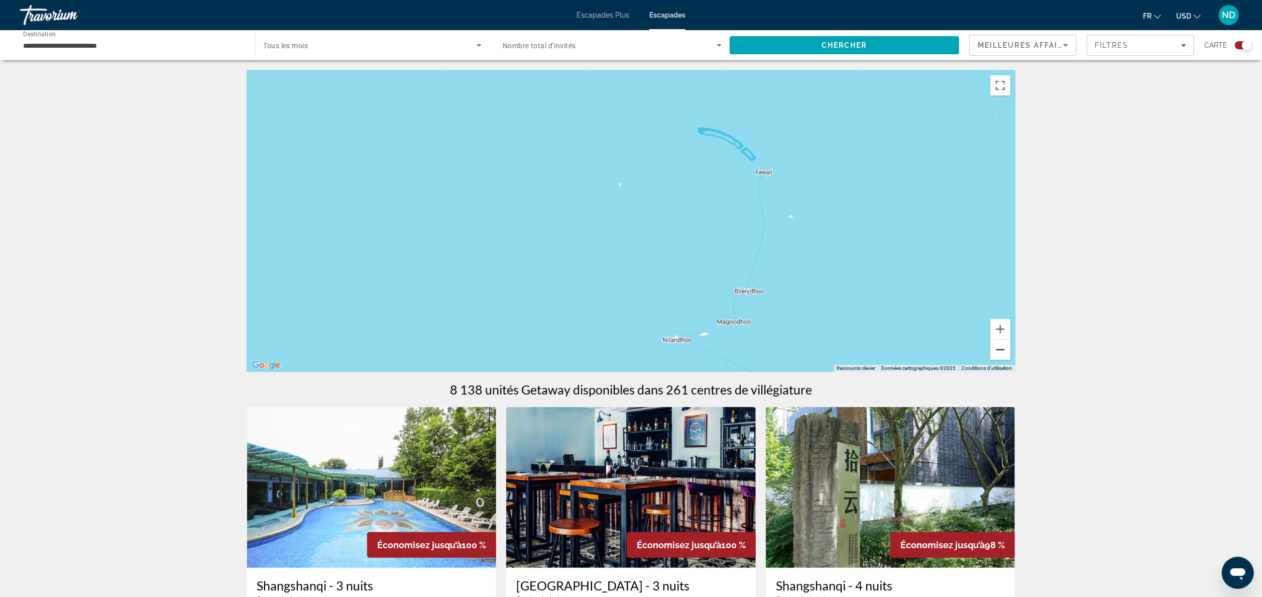
click at [638, 298] on button "Zoom arrière" at bounding box center [1001, 350] width 20 height 20
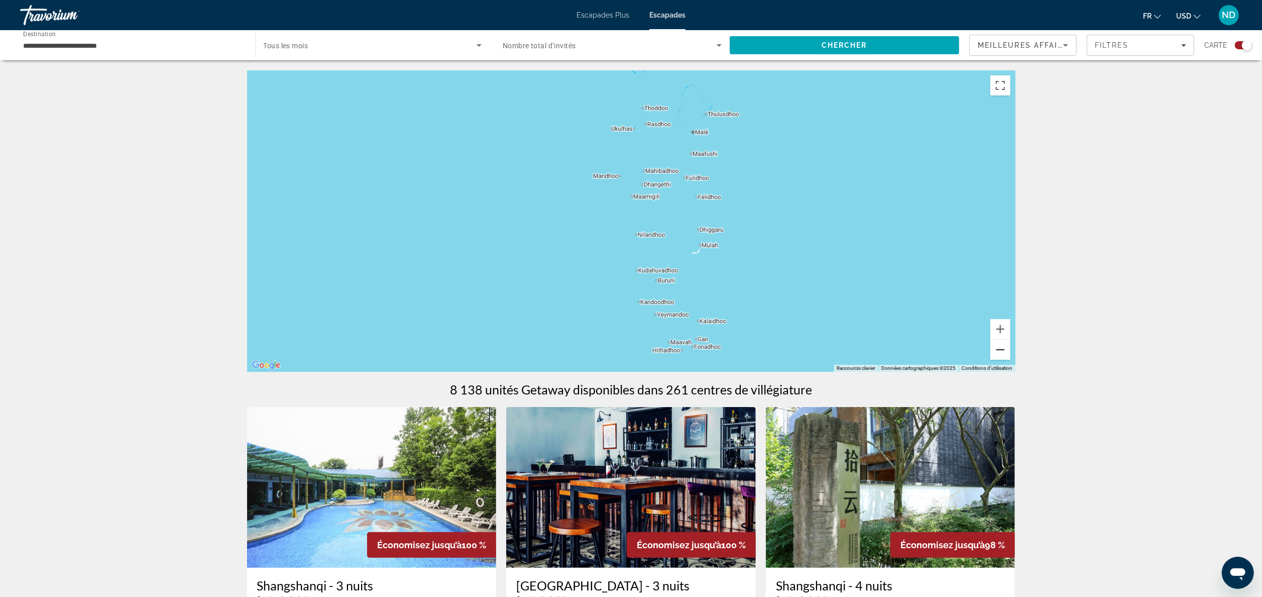
click at [638, 298] on button "Zoom arrière" at bounding box center [1001, 350] width 20 height 20
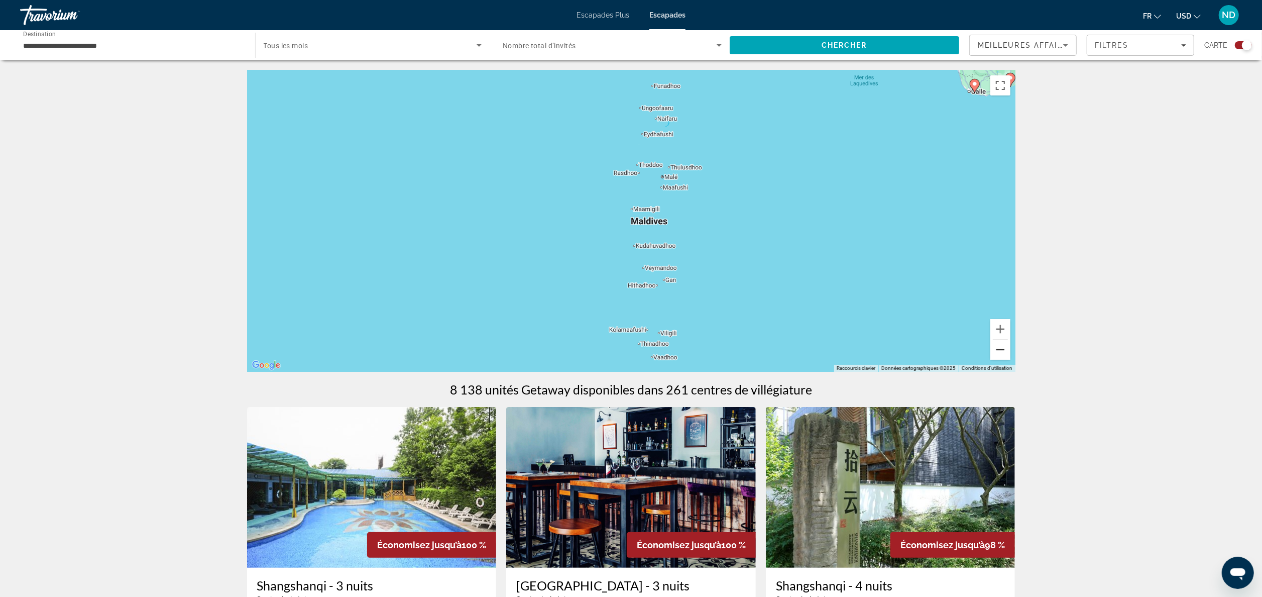
click at [638, 298] on button "Zoom arrière" at bounding box center [1001, 350] width 20 height 20
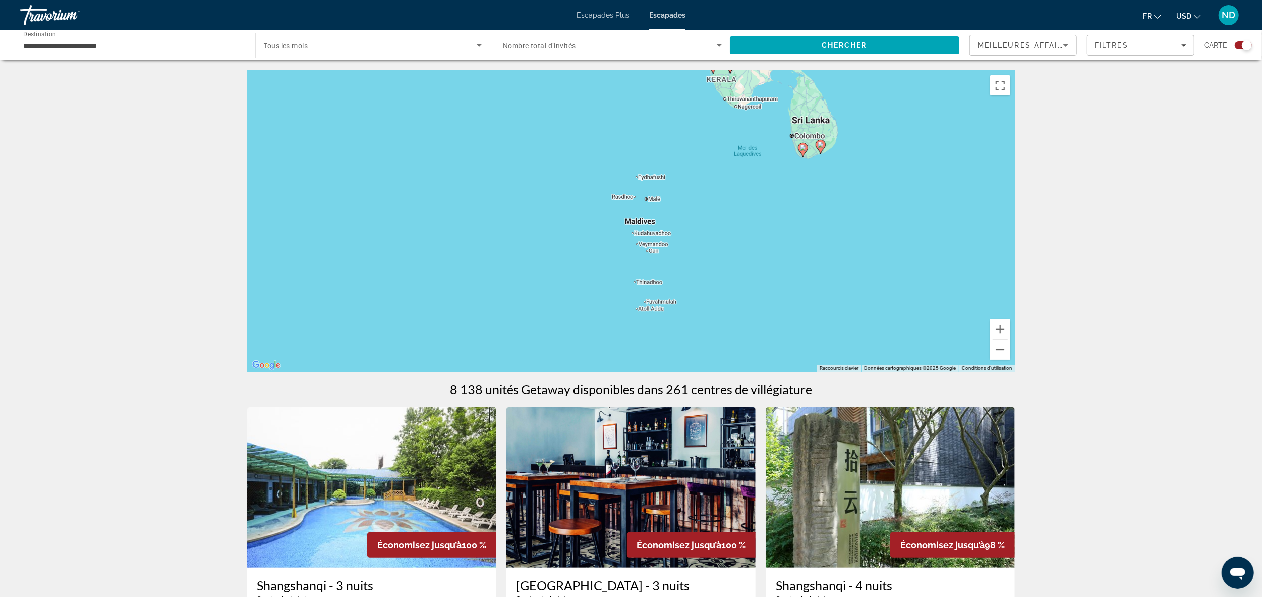
click at [638, 147] on image "Contenu principal" at bounding box center [821, 145] width 6 height 6
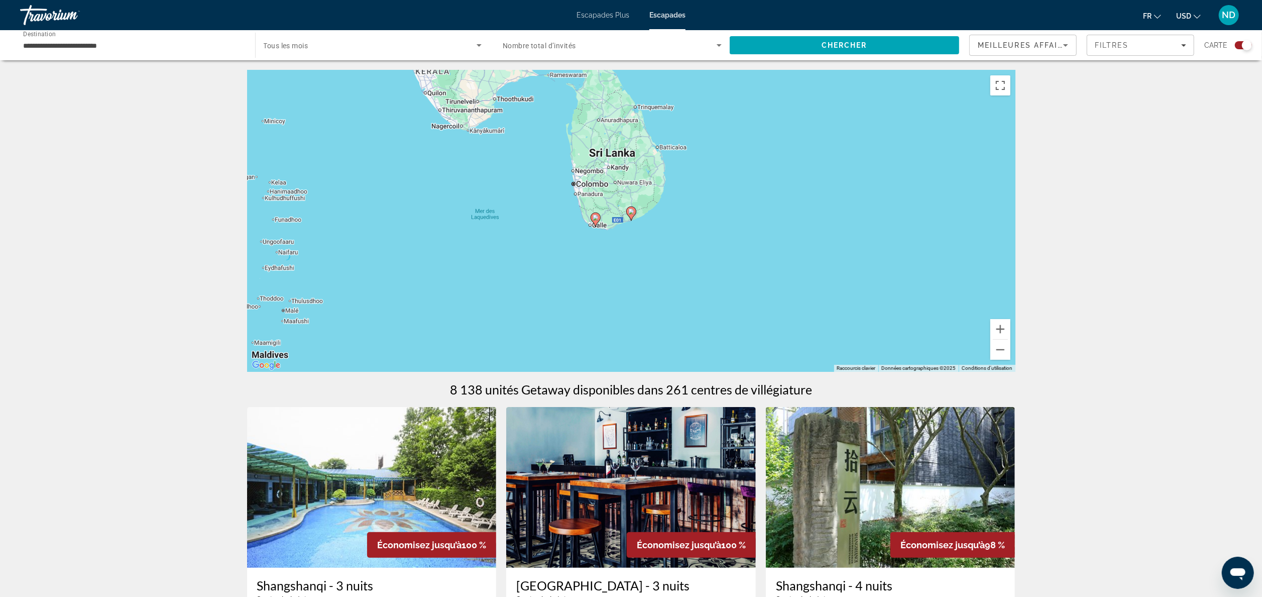
click at [634, 211] on image "Contenu principal" at bounding box center [631, 211] width 6 height 6
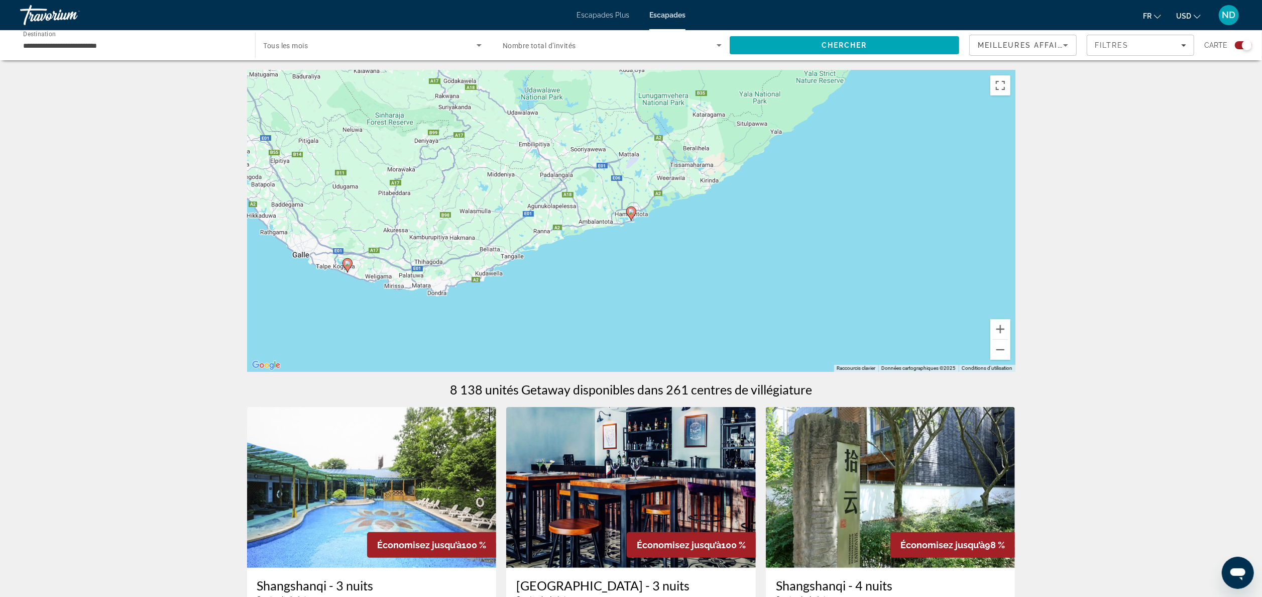
click at [634, 209] on image "Contenu principal" at bounding box center [631, 211] width 6 height 6
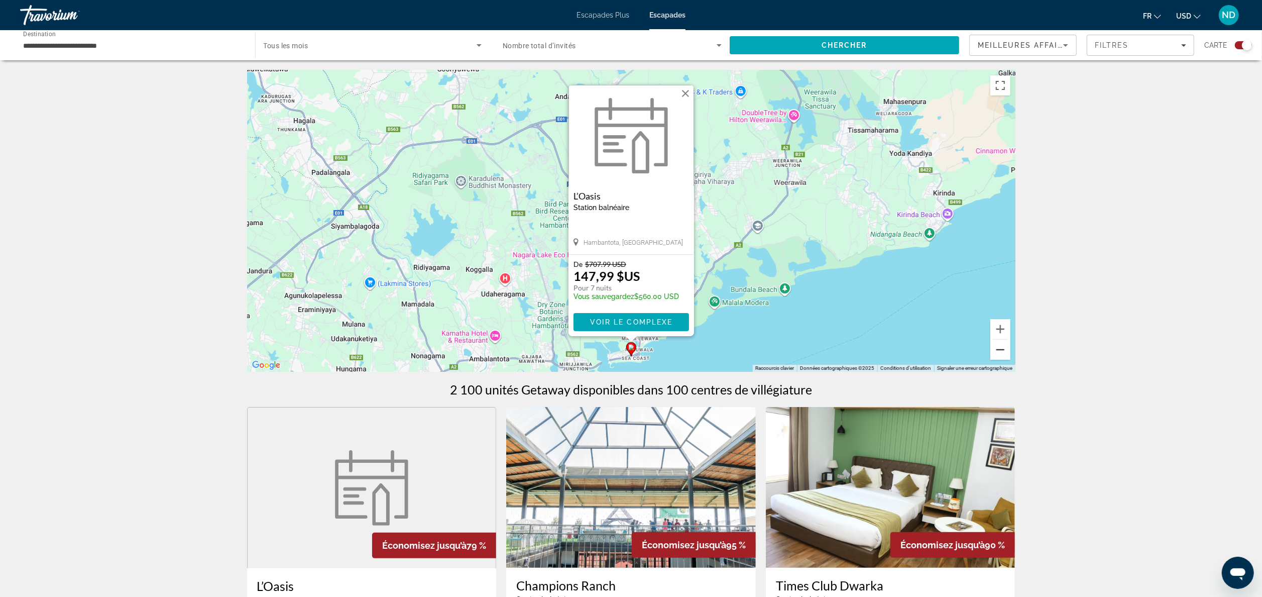
click at [638, 298] on button "Zoom arrière" at bounding box center [1001, 350] width 20 height 20
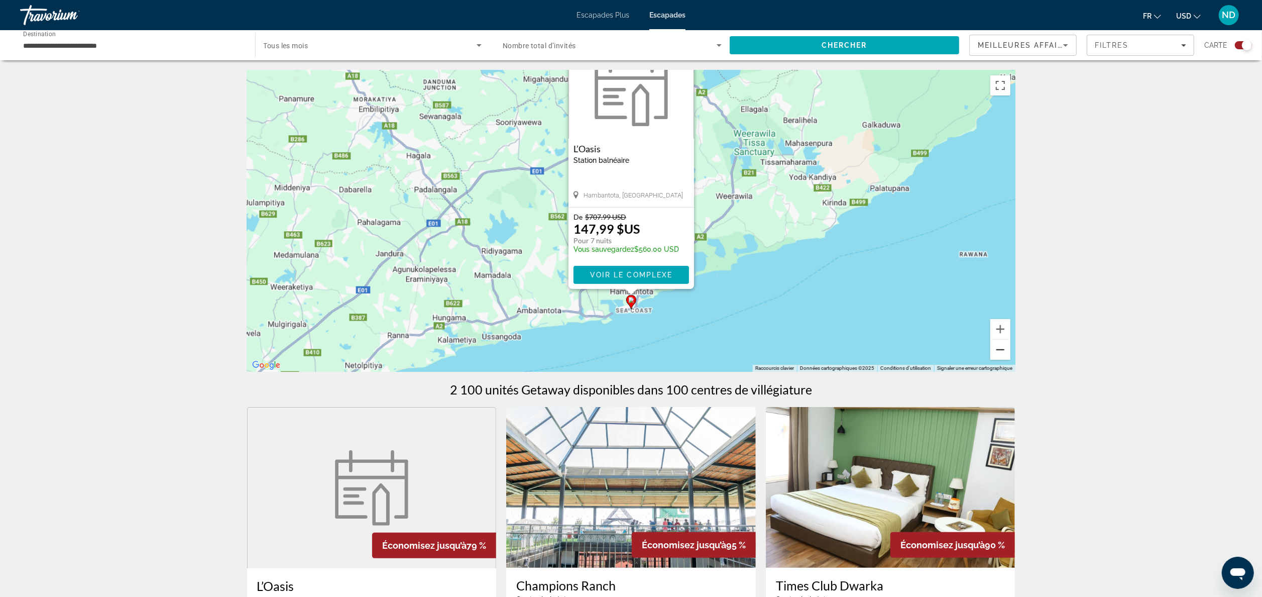
click at [638, 298] on button "Zoom arrière" at bounding box center [1001, 350] width 20 height 20
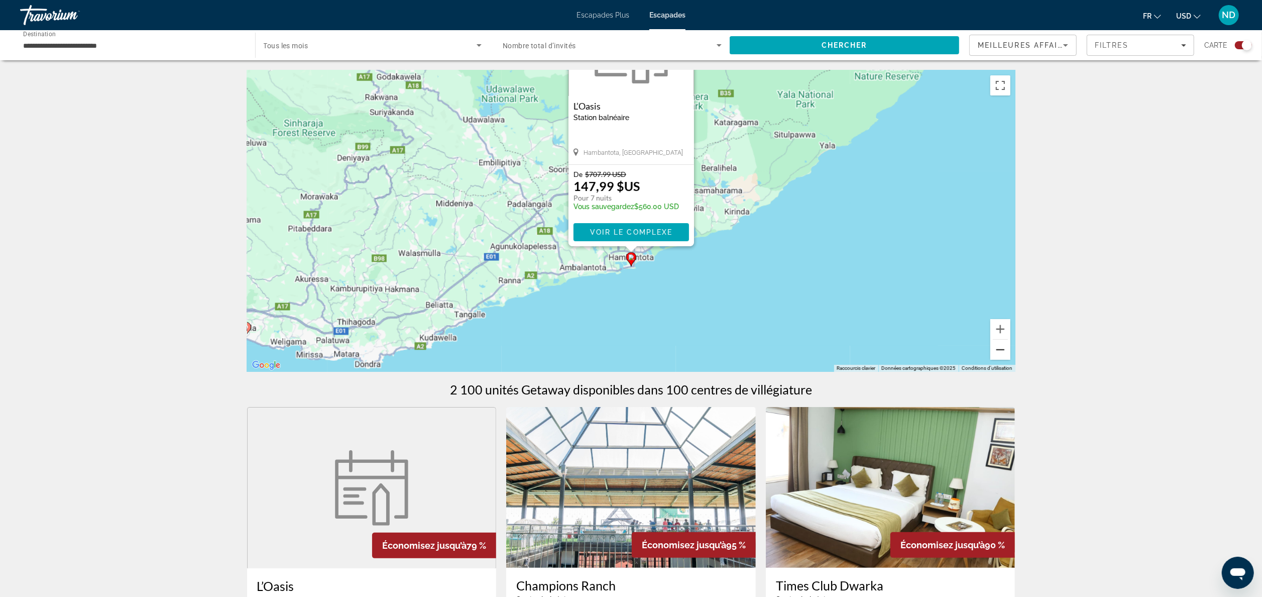
click at [638, 298] on button "Zoom arrière" at bounding box center [1001, 350] width 20 height 20
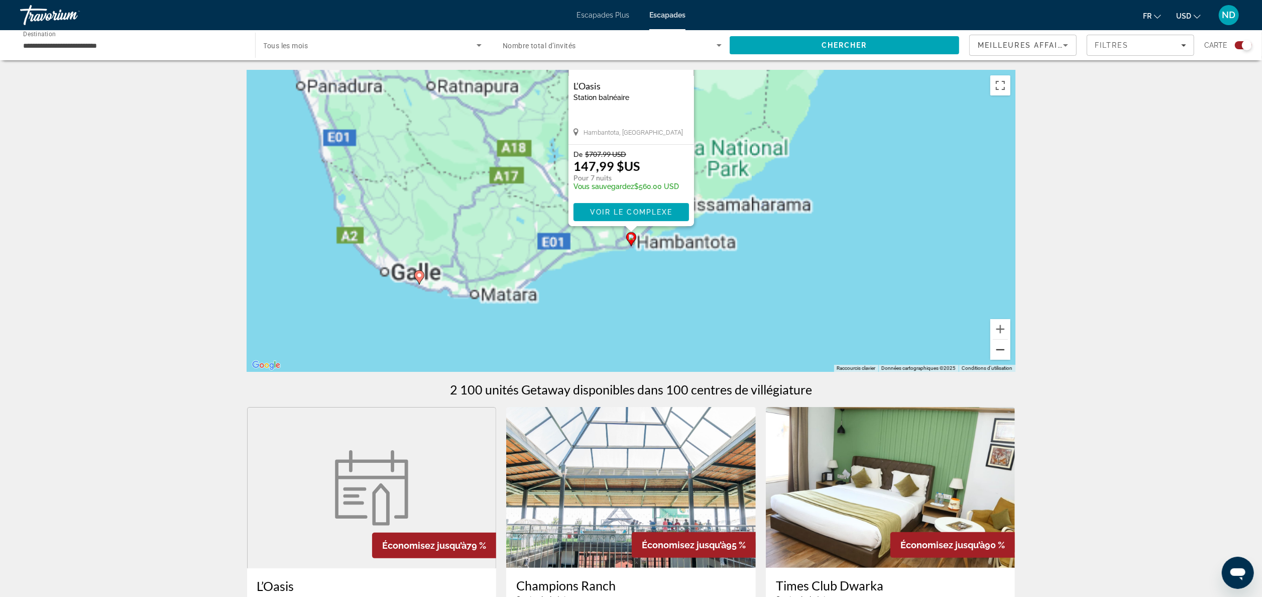
click at [638, 298] on button "Zoom arrière" at bounding box center [1001, 350] width 20 height 20
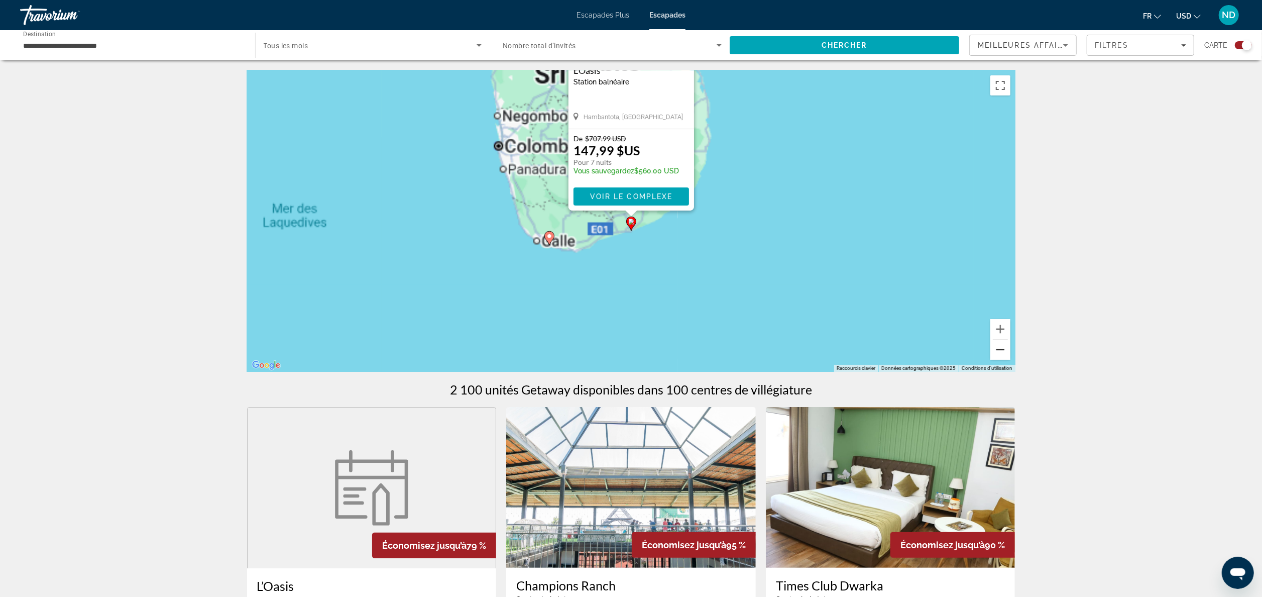
click at [638, 298] on button "Zoom arrière" at bounding box center [1001, 350] width 20 height 20
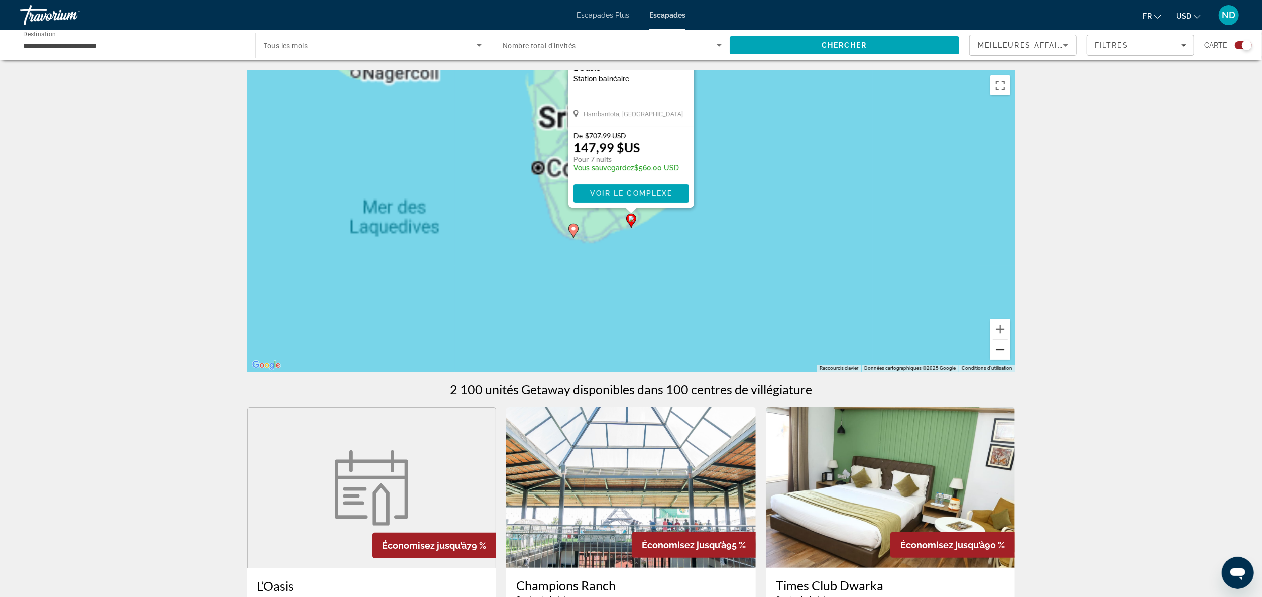
click at [638, 298] on button "Zoom arrière" at bounding box center [1001, 350] width 20 height 20
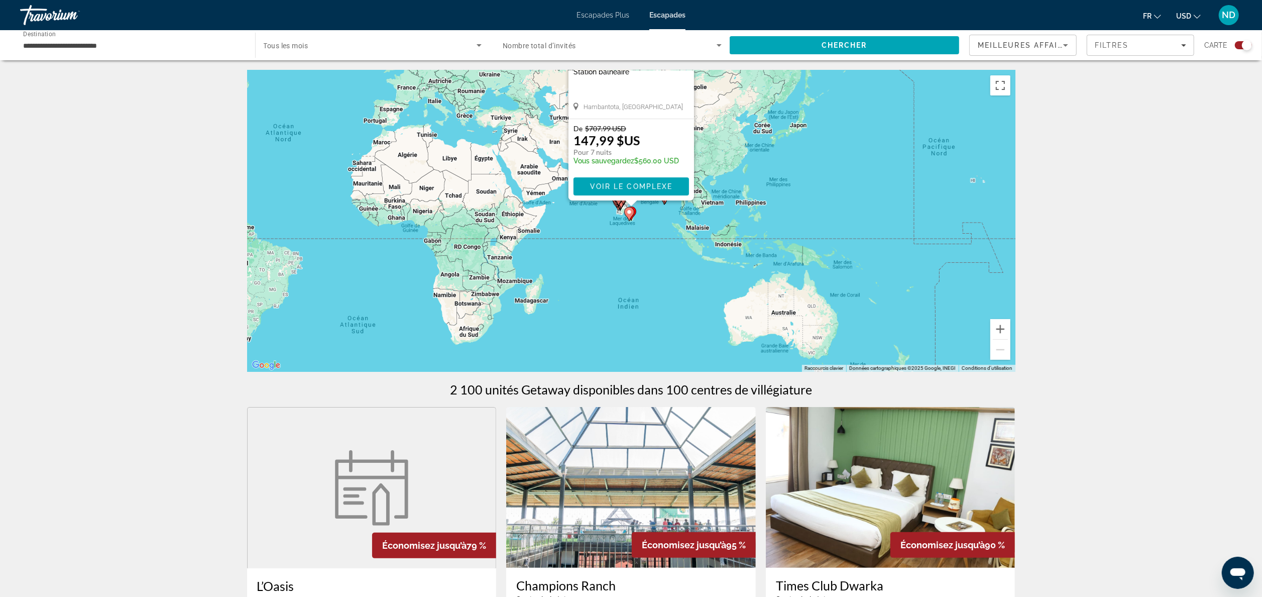
click at [638, 265] on div "Pour activer le glissement avec le clavier, appuyez sur Alt+Entrée. Une fois ce…" at bounding box center [631, 220] width 769 height 301
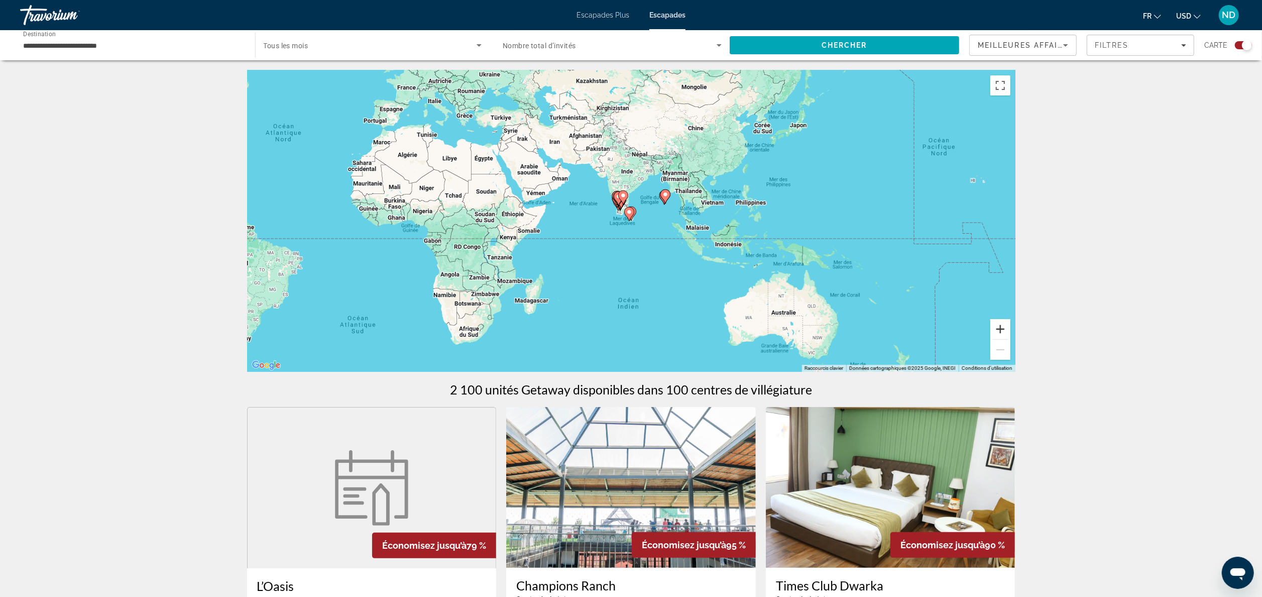
click at [638, 298] on button "Zoom avant" at bounding box center [1001, 329] width 20 height 20
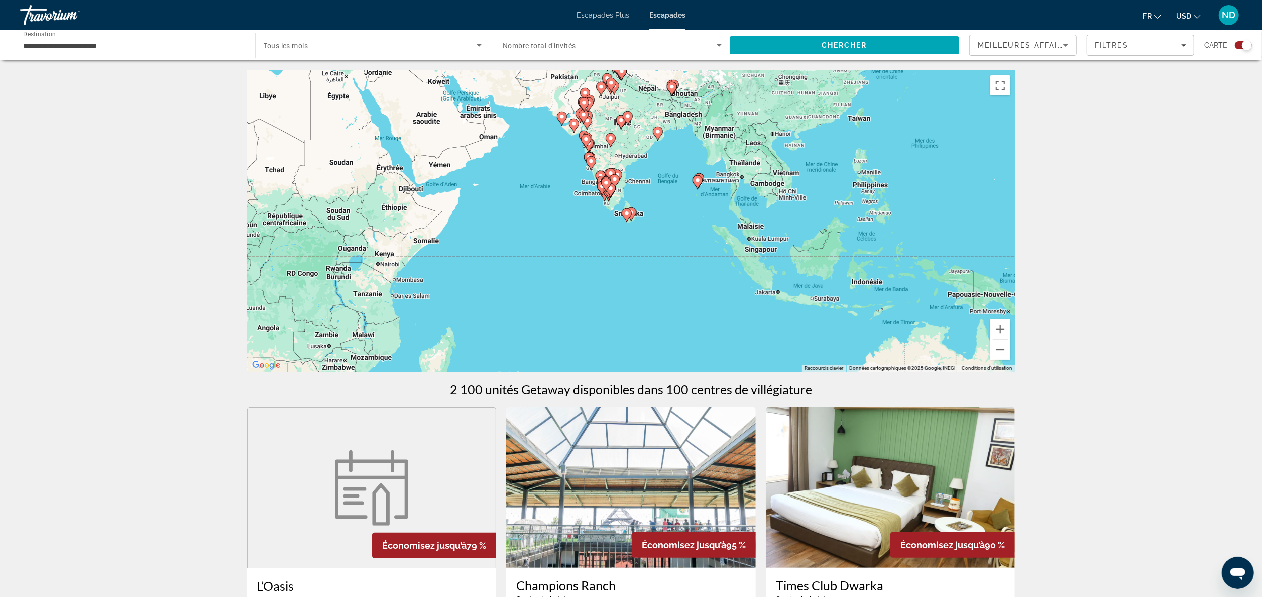
click at [87, 41] on input "**********" at bounding box center [132, 46] width 219 height 12
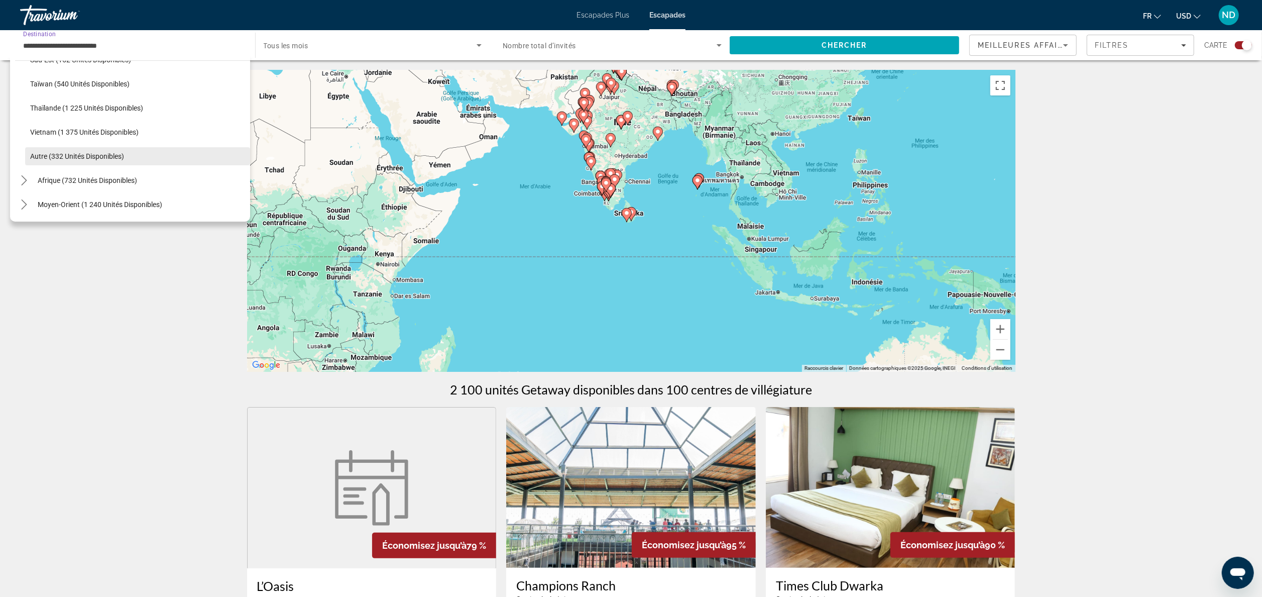
scroll to position [424, 0]
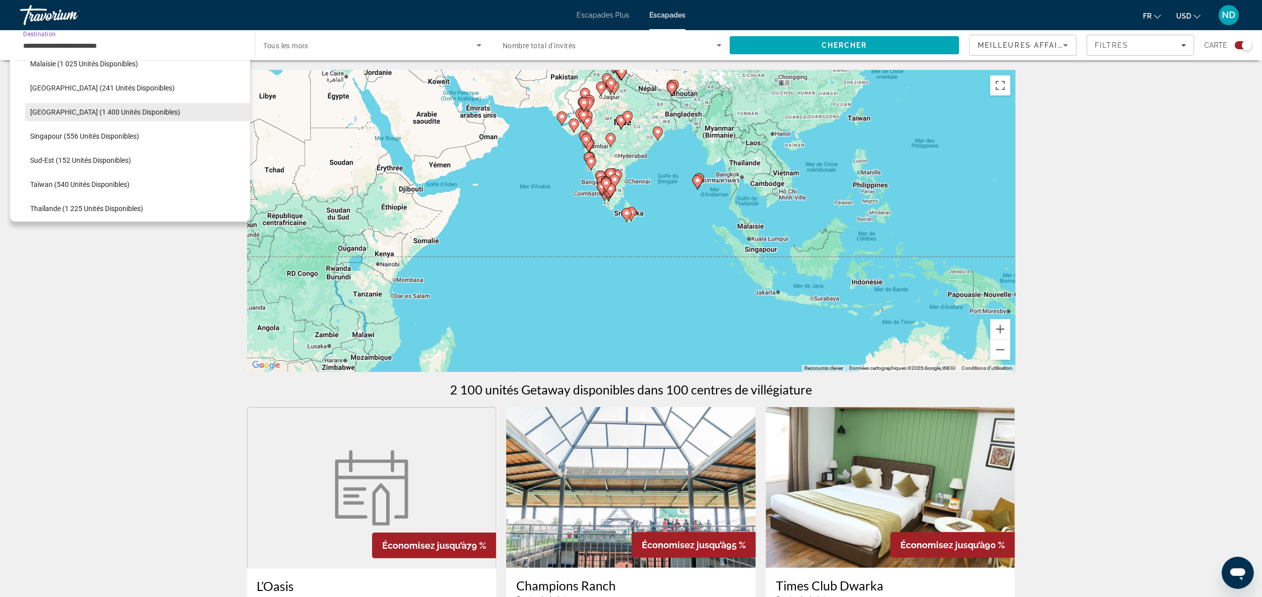
click at [94, 109] on span "Philippines (1 400 unités disponibles)" at bounding box center [105, 112] width 150 height 8
type input "**********"
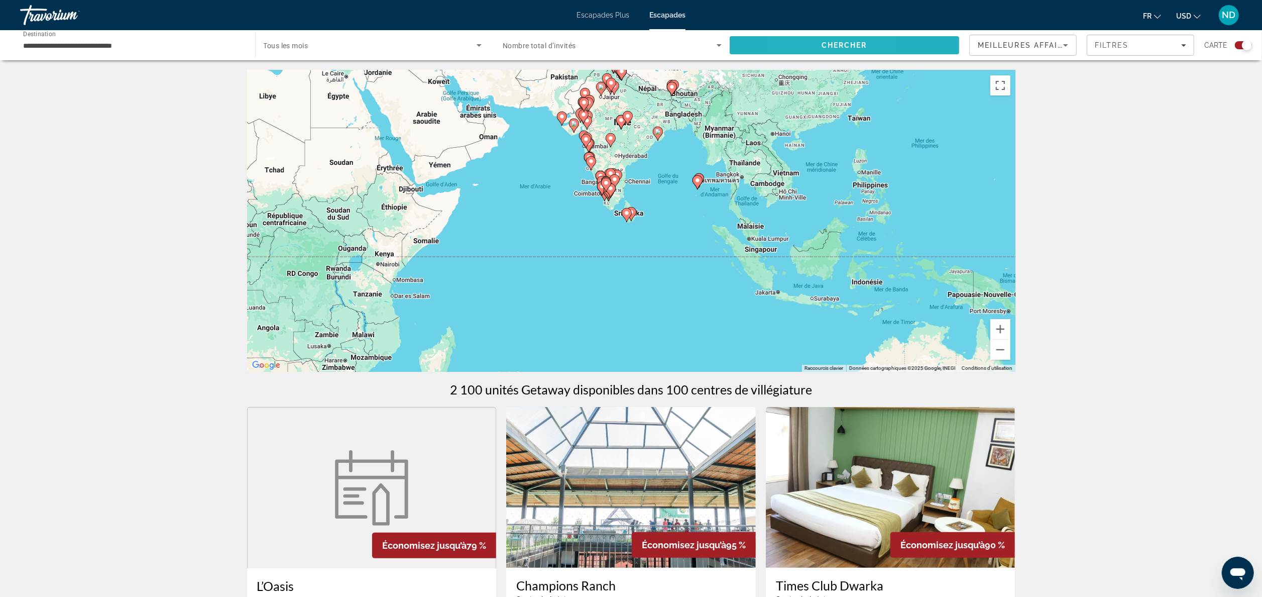
click at [638, 45] on span "Rechercher" at bounding box center [845, 45] width 230 height 24
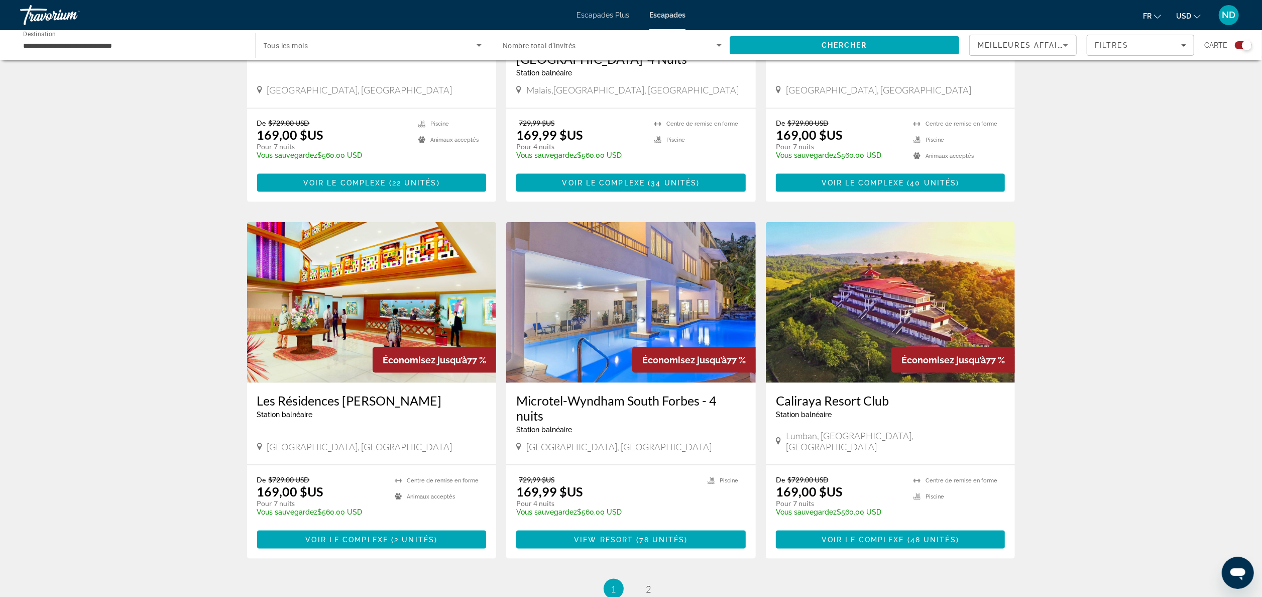
scroll to position [953, 0]
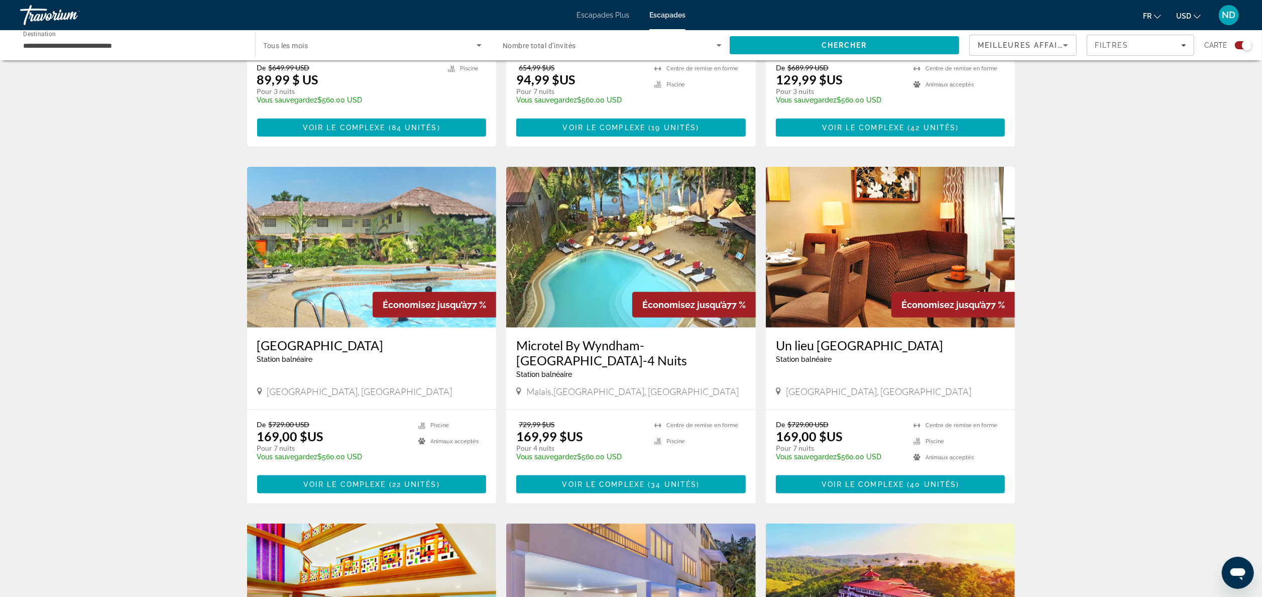
click at [638, 245] on img "Contenu principal" at bounding box center [631, 247] width 250 height 161
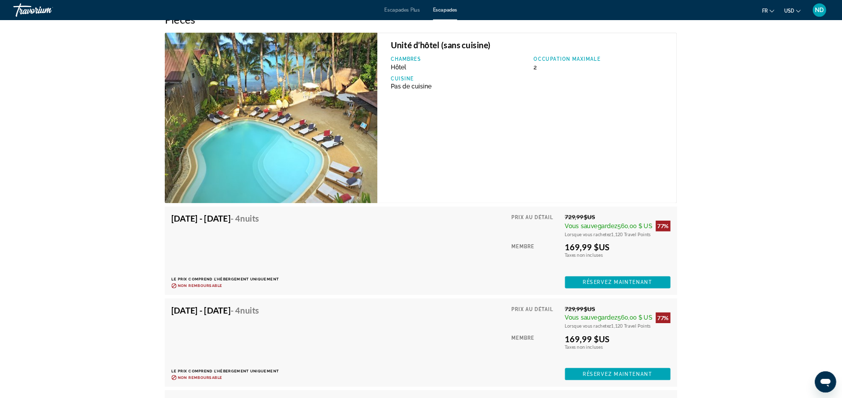
scroll to position [1407, 0]
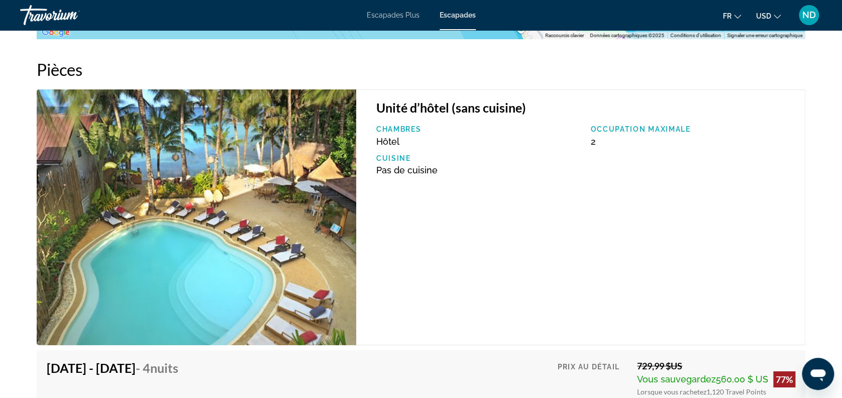
drag, startPoint x: 1114, startPoint y: 0, endPoint x: 469, endPoint y: 76, distance: 650.0
click at [469, 76] on h2 "Pièces" at bounding box center [421, 69] width 769 height 20
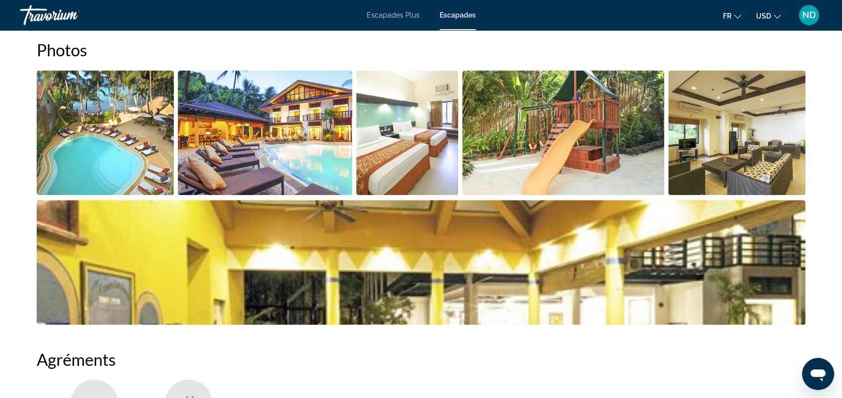
scroll to position [469, 0]
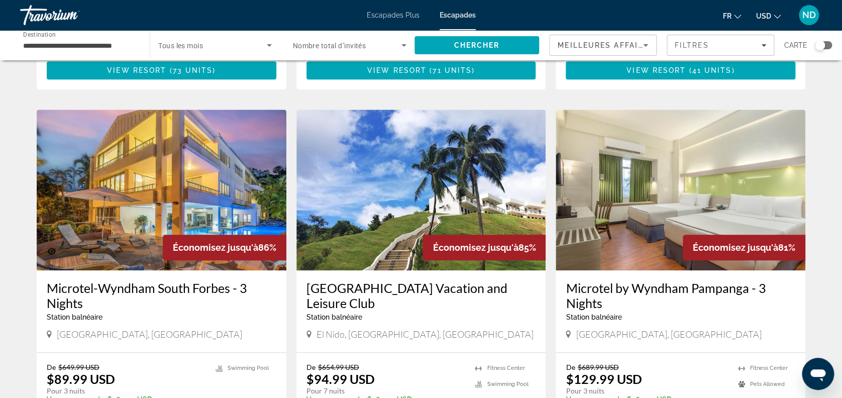
scroll to position [319, 0]
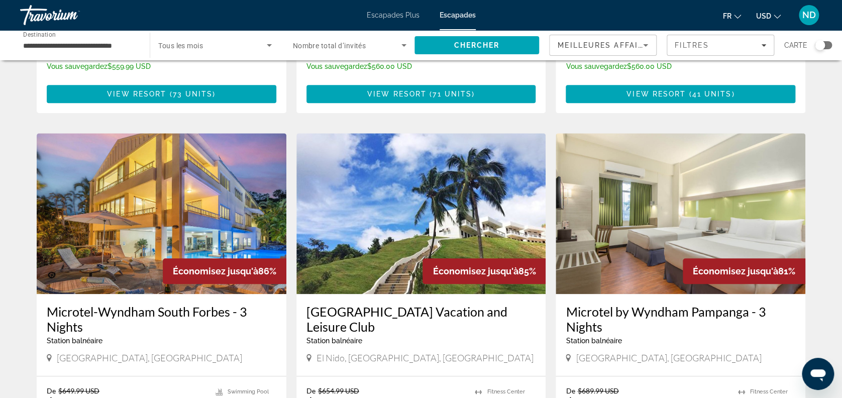
click at [385, 193] on img "Contenu principal" at bounding box center [421, 213] width 250 height 161
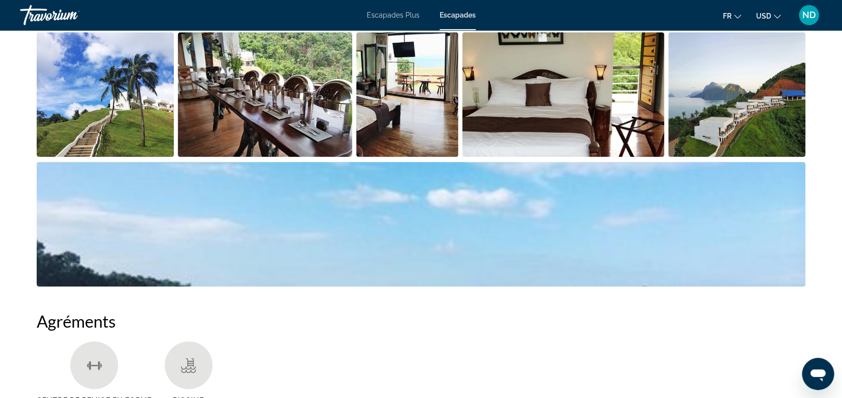
scroll to position [535, 0]
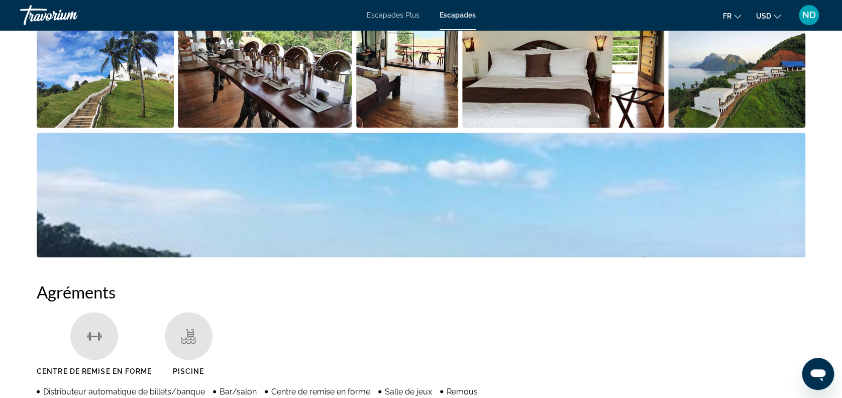
click at [482, 184] on img "Ouvrir le curseur d’image en plein écran" at bounding box center [421, 195] width 769 height 125
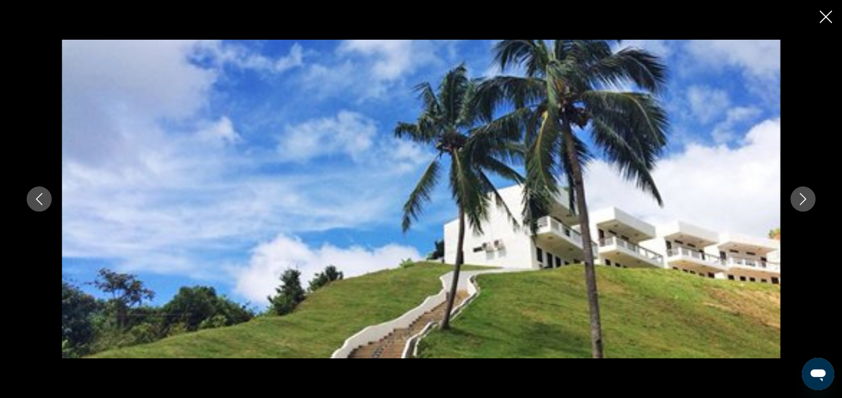
click at [638, 196] on icon "Image suivante" at bounding box center [803, 199] width 12 height 12
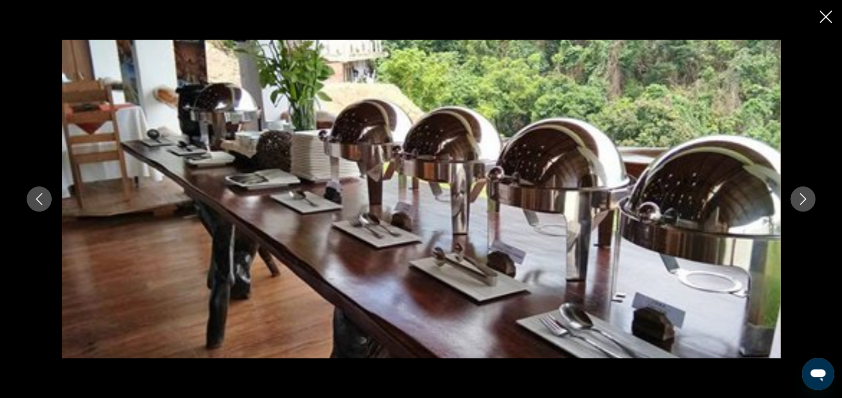
click at [638, 195] on icon "Image suivante" at bounding box center [803, 199] width 12 height 12
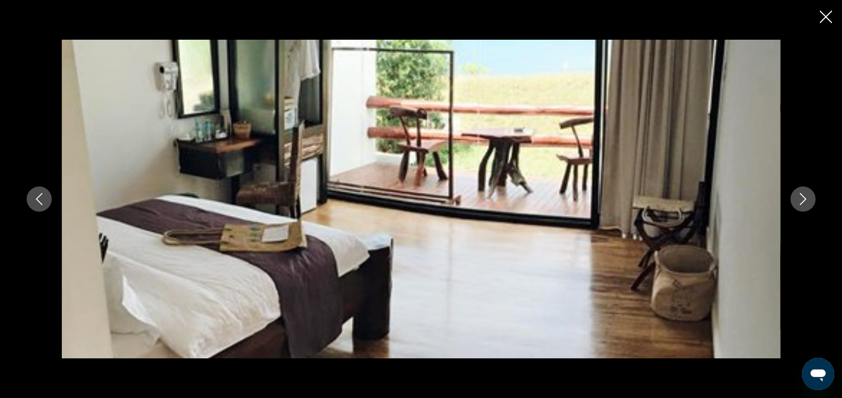
click at [638, 195] on icon "Image suivante" at bounding box center [803, 199] width 12 height 12
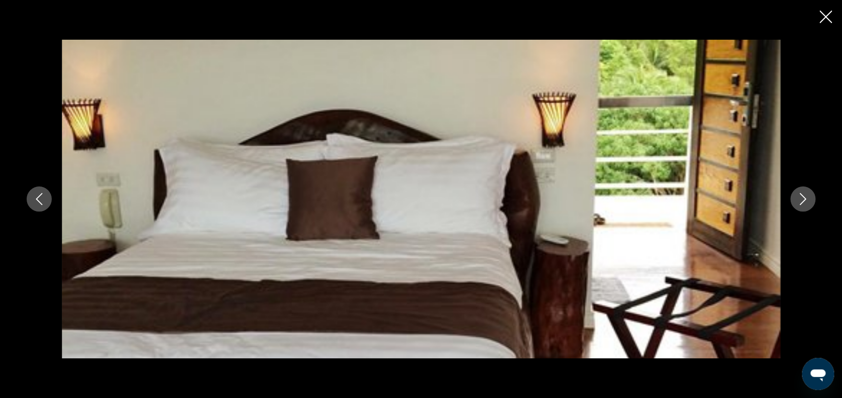
click at [638, 195] on icon "Image suivante" at bounding box center [803, 199] width 12 height 12
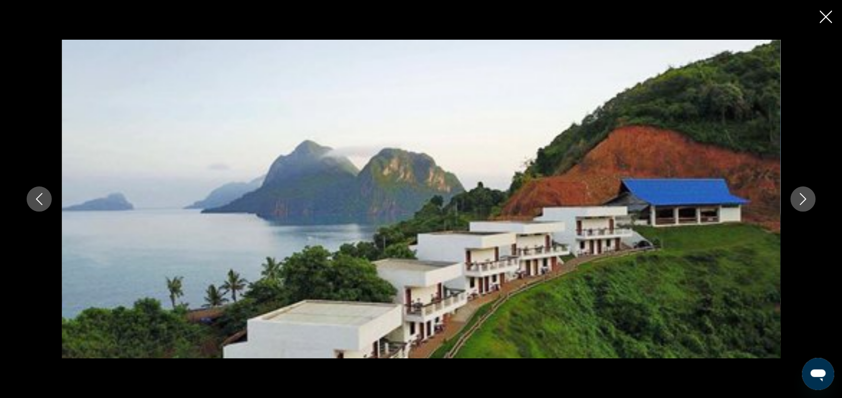
click at [44, 191] on button "Image précédente" at bounding box center [39, 198] width 25 height 25
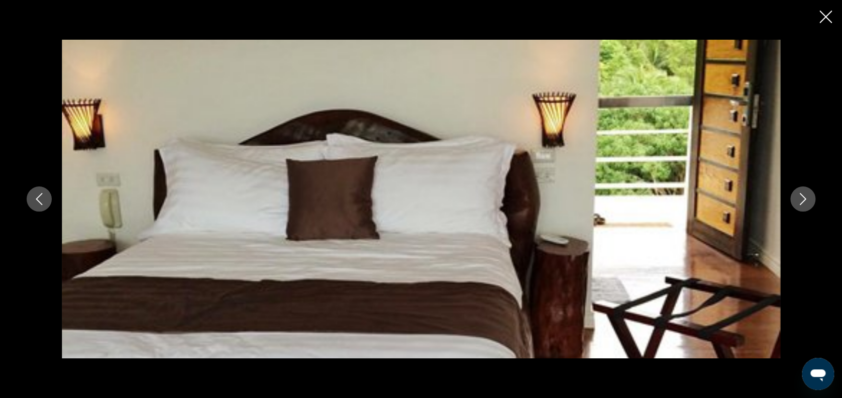
click at [44, 191] on button "Image précédente" at bounding box center [39, 198] width 25 height 25
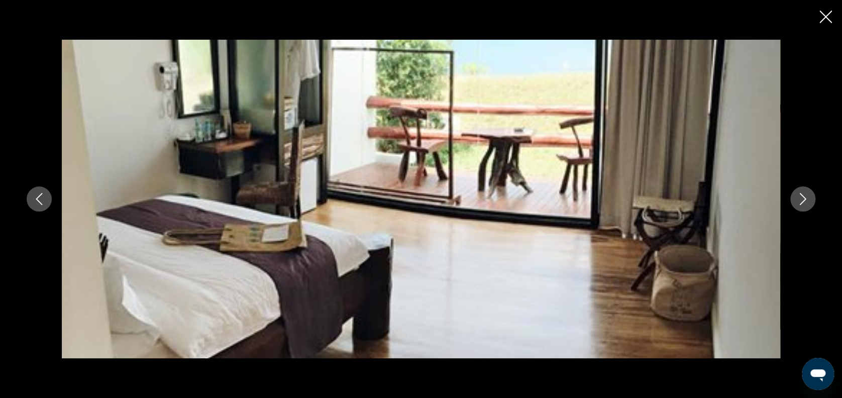
click at [44, 191] on button "Image précédente" at bounding box center [39, 198] width 25 height 25
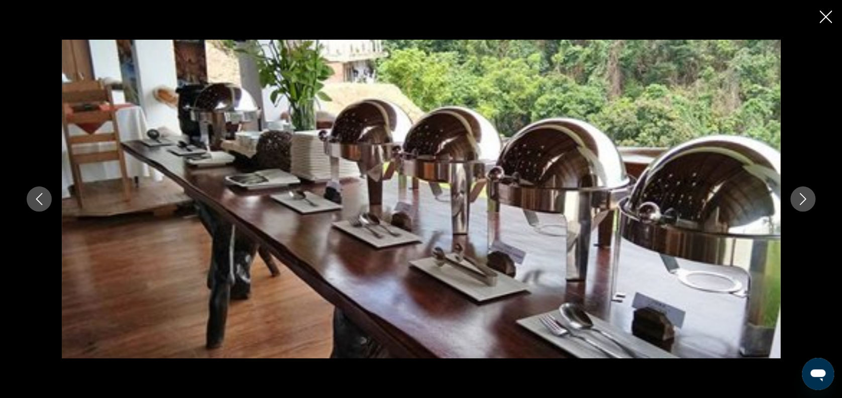
click at [638, 12] on icon "Fermer le diaporama" at bounding box center [825, 17] width 13 height 13
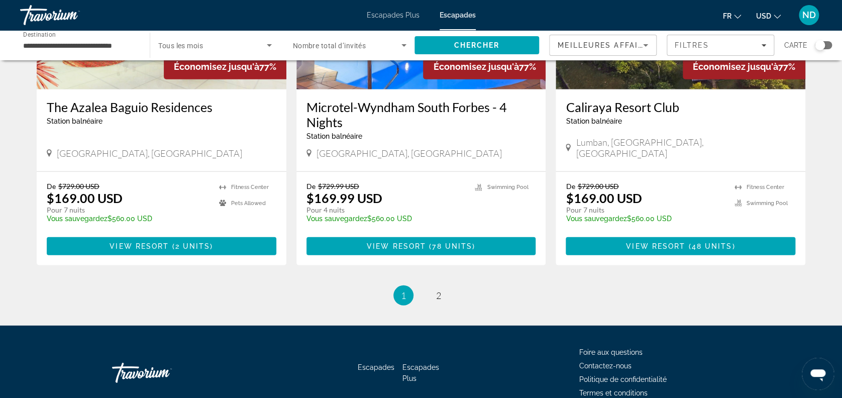
scroll to position [1257, 0]
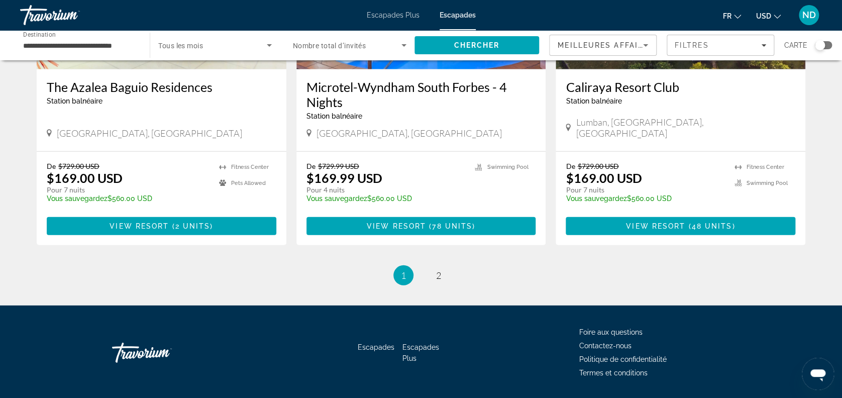
click at [431, 265] on li "page 2" at bounding box center [438, 275] width 20 height 20
click at [437, 270] on span "2" at bounding box center [438, 275] width 5 height 11
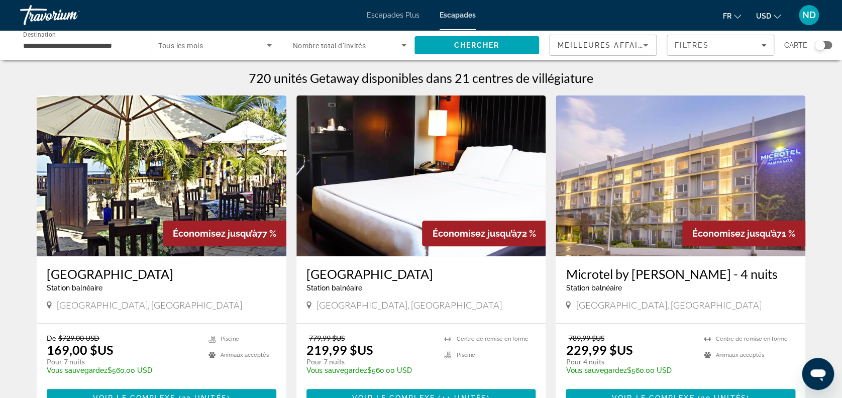
click at [75, 45] on input "**********" at bounding box center [80, 46] width 114 height 12
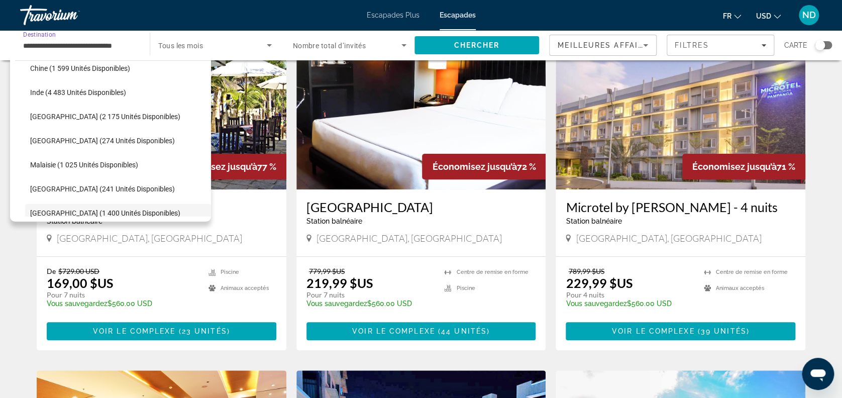
scroll to position [256, 0]
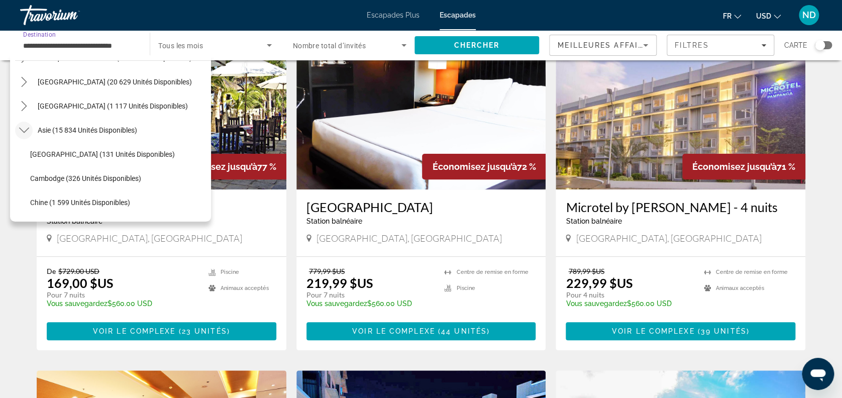
click at [24, 128] on icon "Toggle Asie (15 834 unités disponibles) sous-menu" at bounding box center [24, 130] width 10 height 10
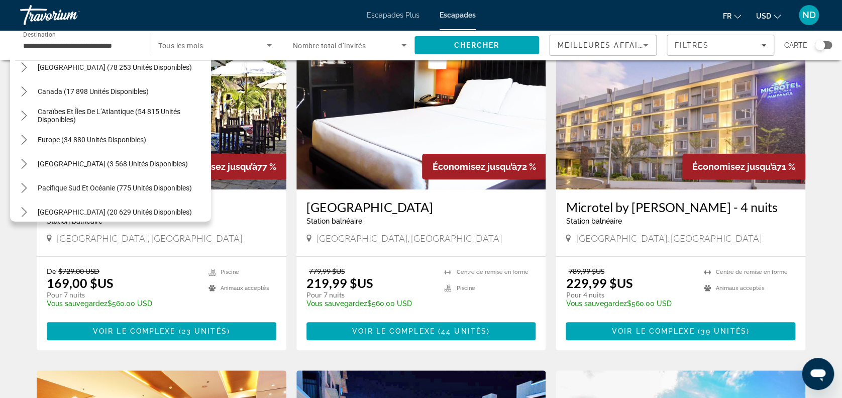
scroll to position [28, 0]
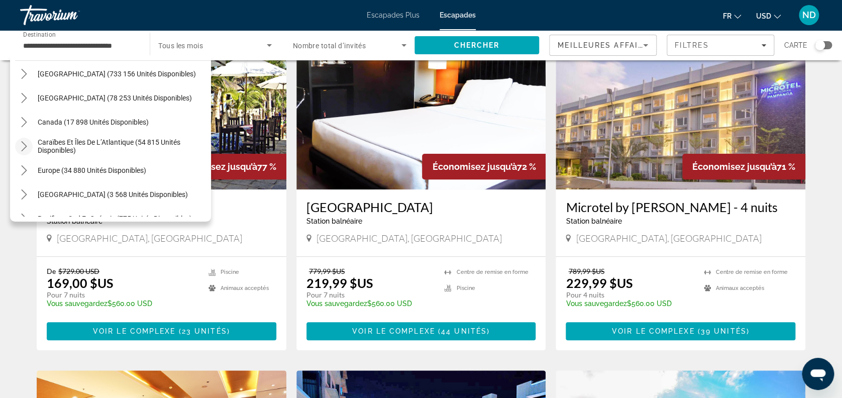
click at [20, 142] on icon "Caraïbes et îles de l’Atlantique (54 815 unités disponibles) sous-menu" at bounding box center [24, 146] width 10 height 10
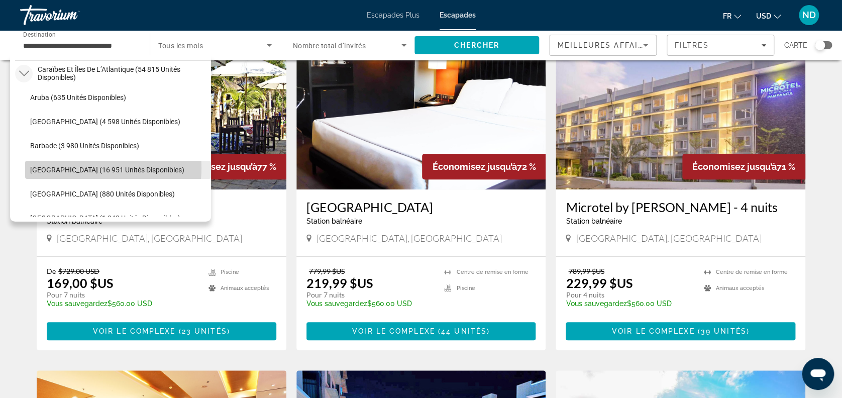
click at [85, 167] on span "Îles Caïmans (16 951 unités disponibles)" at bounding box center [107, 170] width 154 height 8
type input "**********"
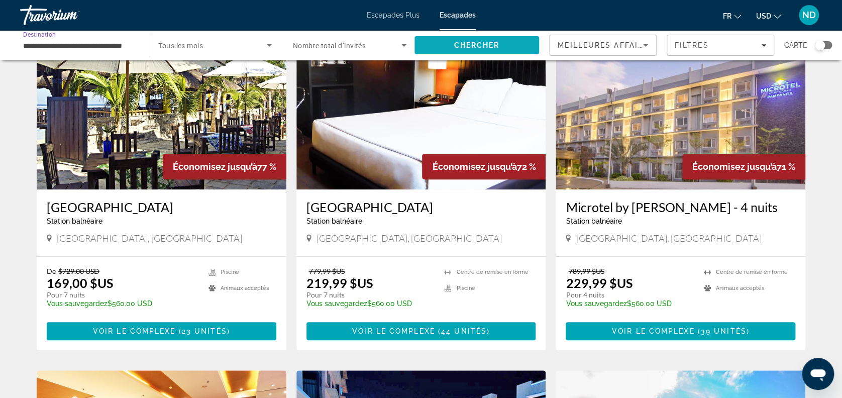
click at [483, 49] on span "Chercher" at bounding box center [477, 45] width 46 height 8
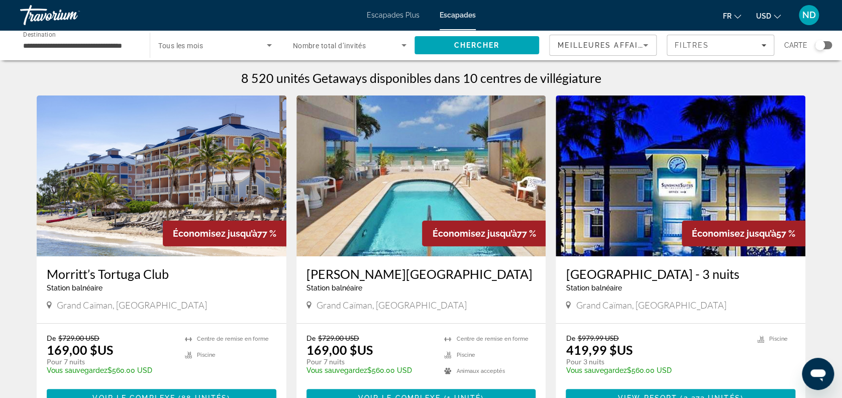
click at [145, 169] on img "Contenu principal" at bounding box center [162, 175] width 250 height 161
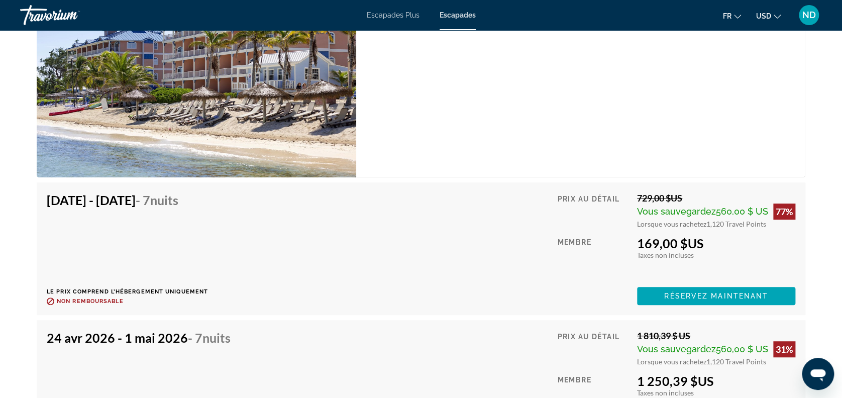
scroll to position [2009, 0]
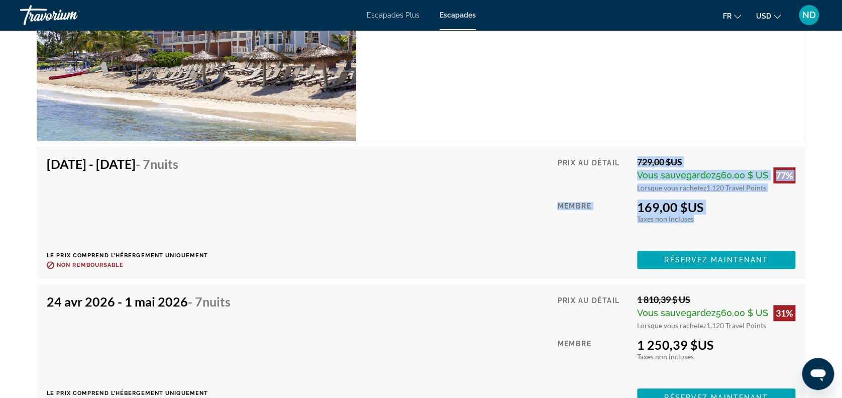
drag, startPoint x: 627, startPoint y: 149, endPoint x: 736, endPoint y: 213, distance: 126.1
click at [638, 213] on div "Prix au détail 729,00 $US Vous sauvegardez 560,00 $ US 77% Lorsque vous rachete…" at bounding box center [676, 212] width 238 height 113
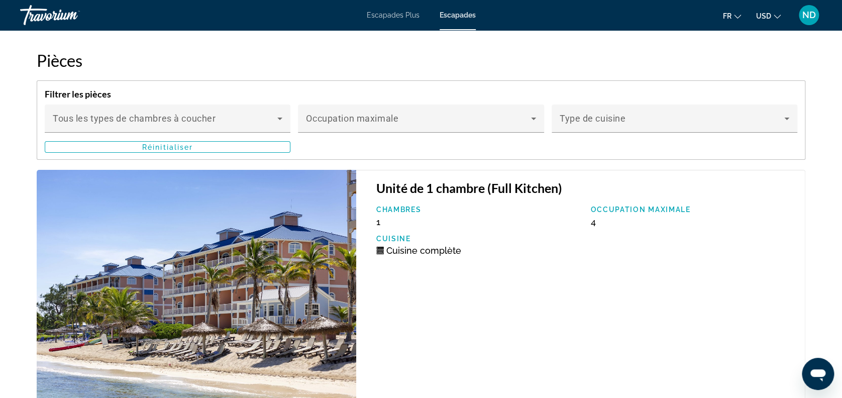
scroll to position [1875, 0]
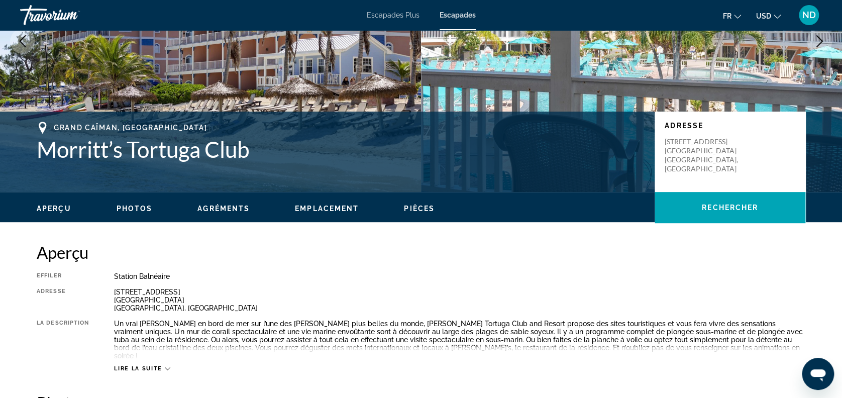
scroll to position [0, 0]
